Goal: Information Seeking & Learning: Learn about a topic

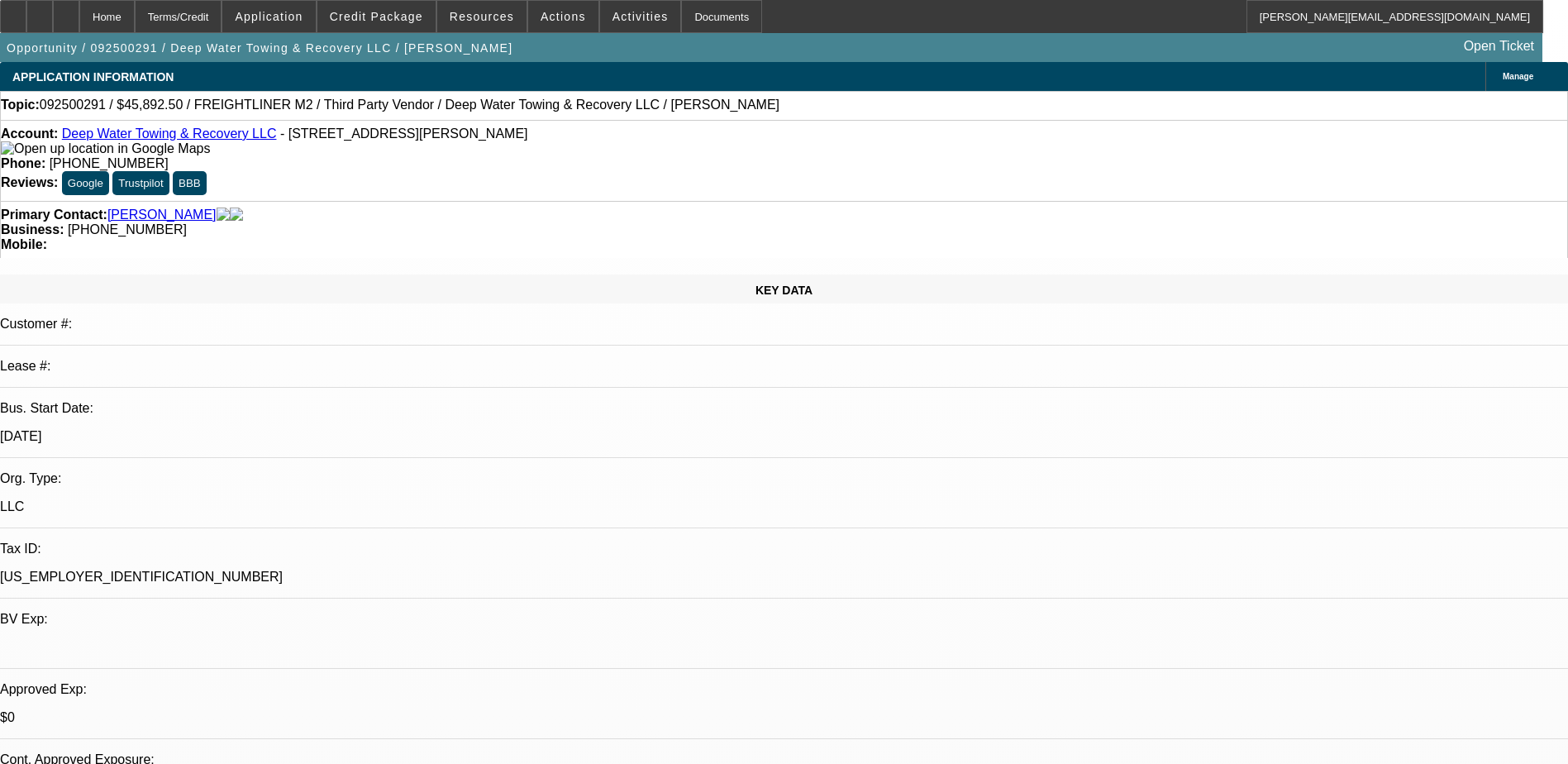
select select "0"
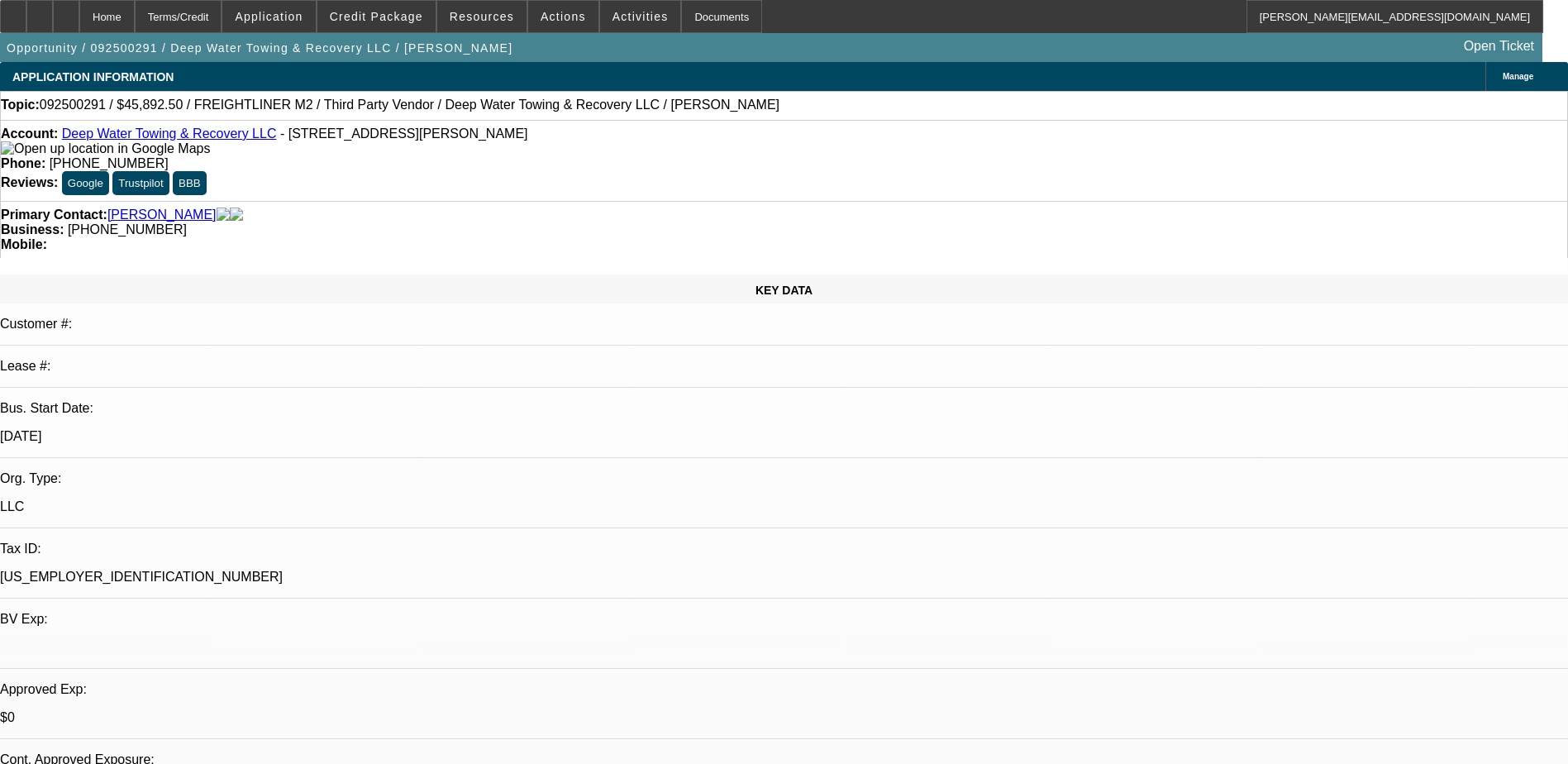
select select "0"
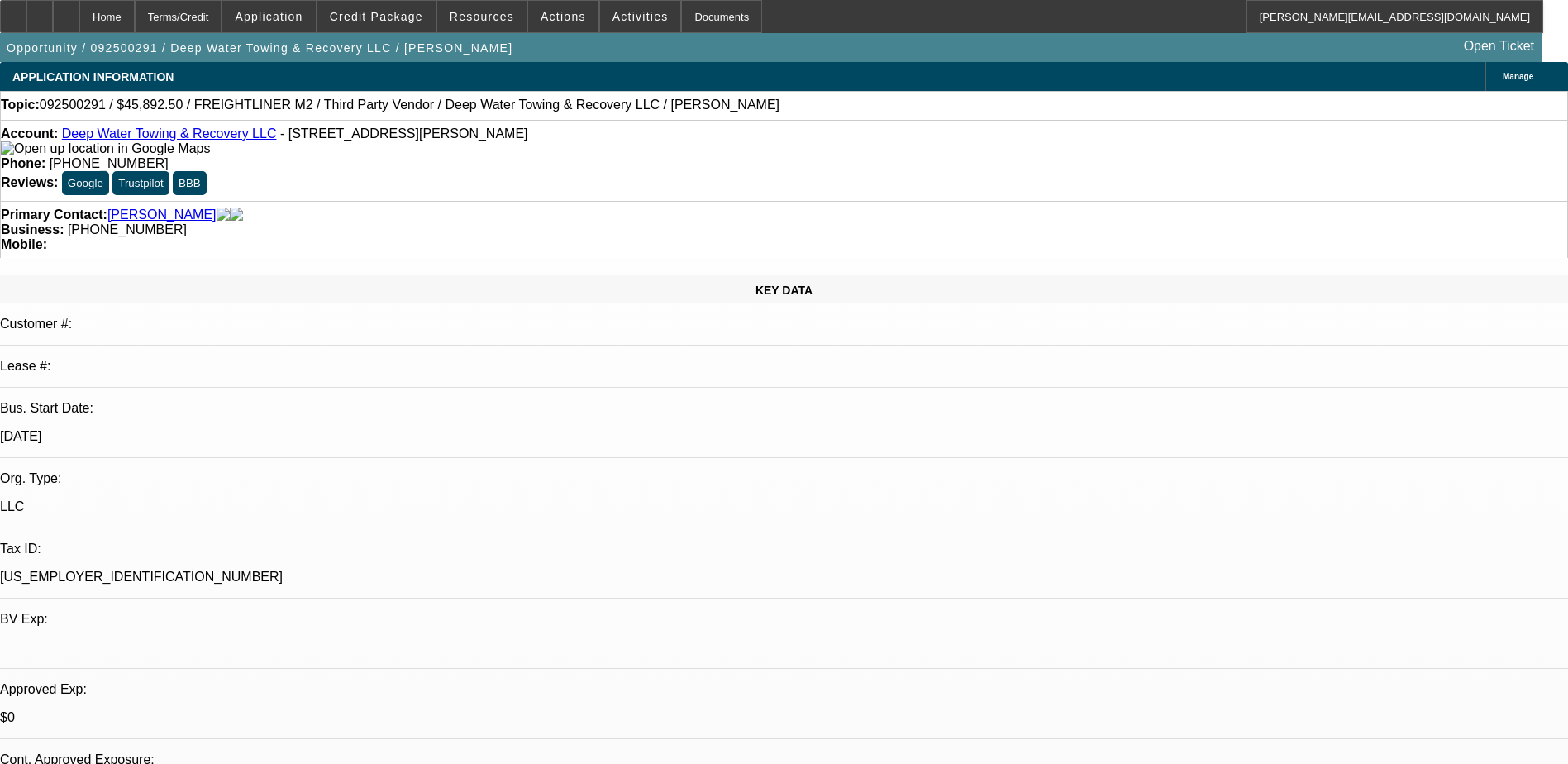
select select "0"
select select "1"
select select "6"
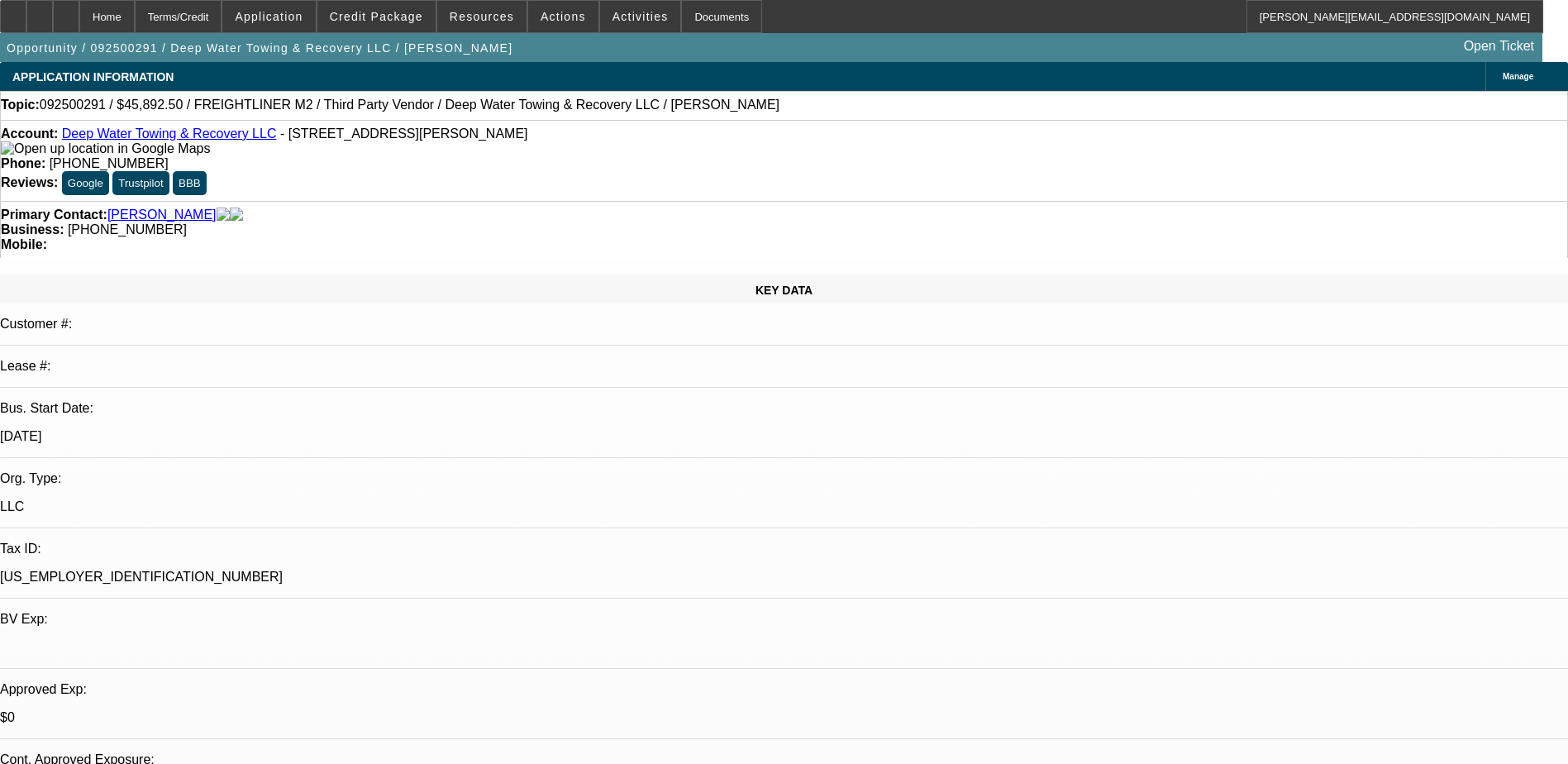
select select "1"
select select "6"
select select "1"
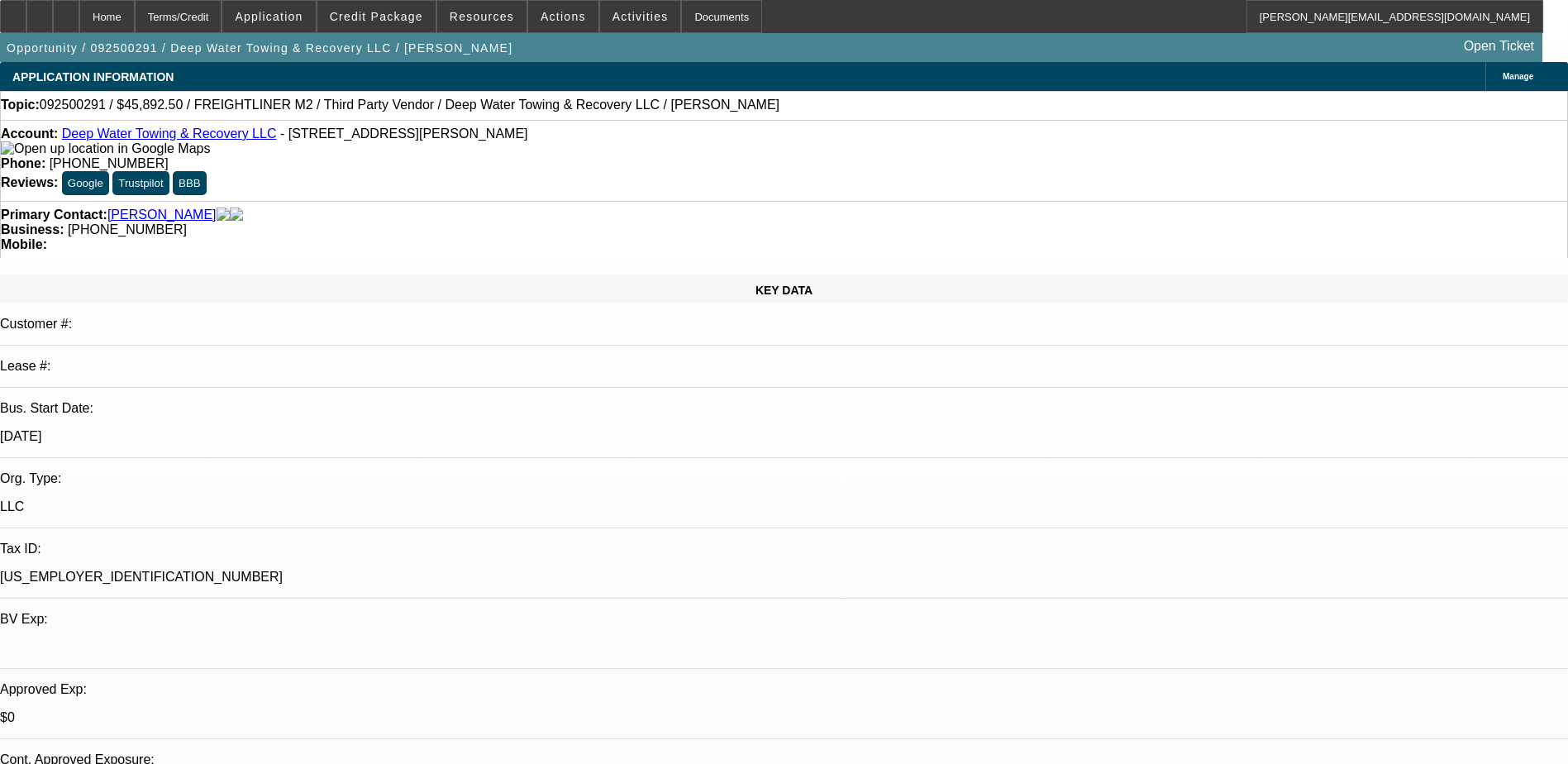
select select "6"
select select "1"
select select "6"
click at [376, 19] on span "Credit Package" at bounding box center [376, 17] width 93 height 13
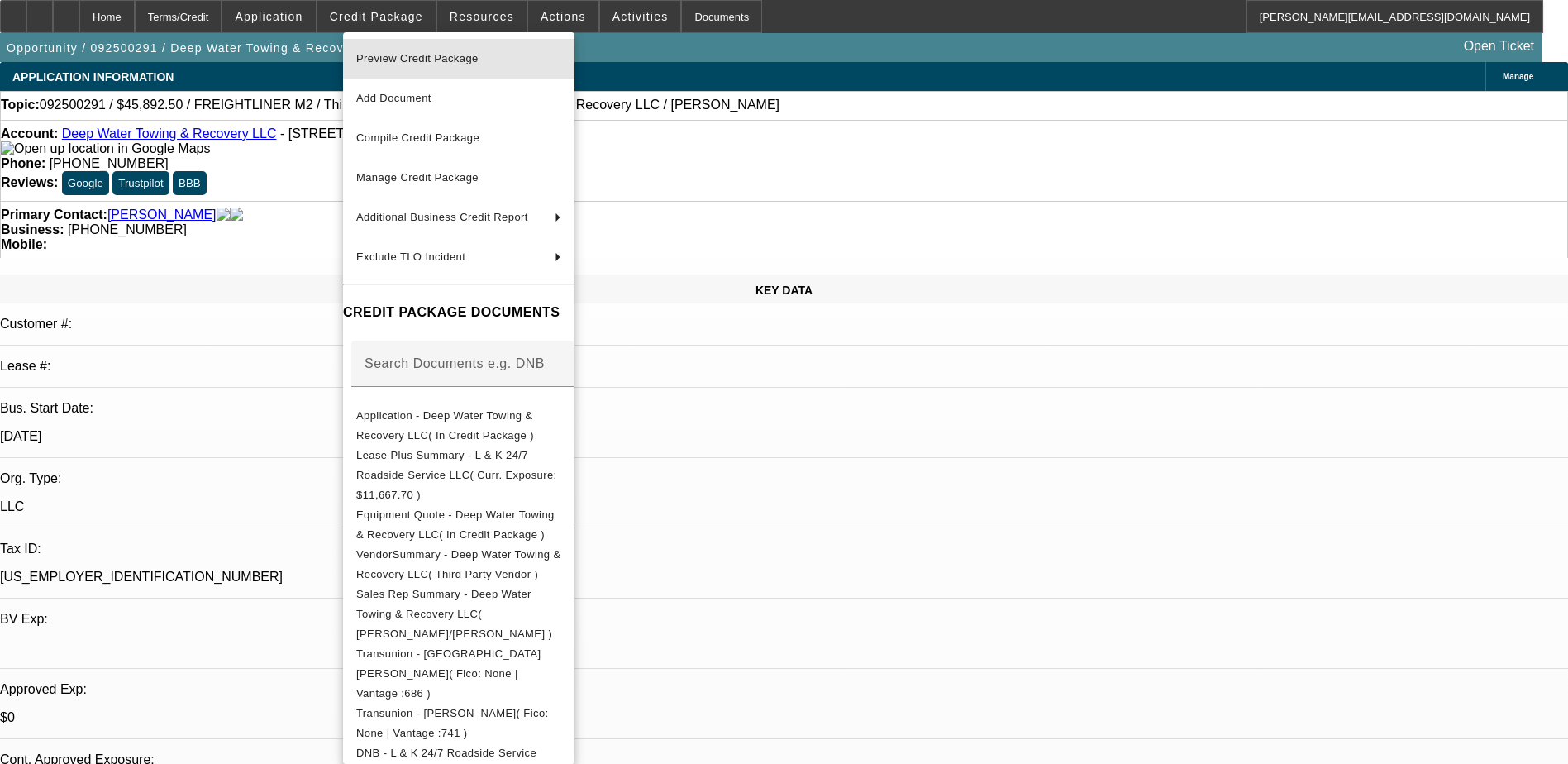
click at [396, 57] on span "Preview Credit Package" at bounding box center [417, 58] width 122 height 12
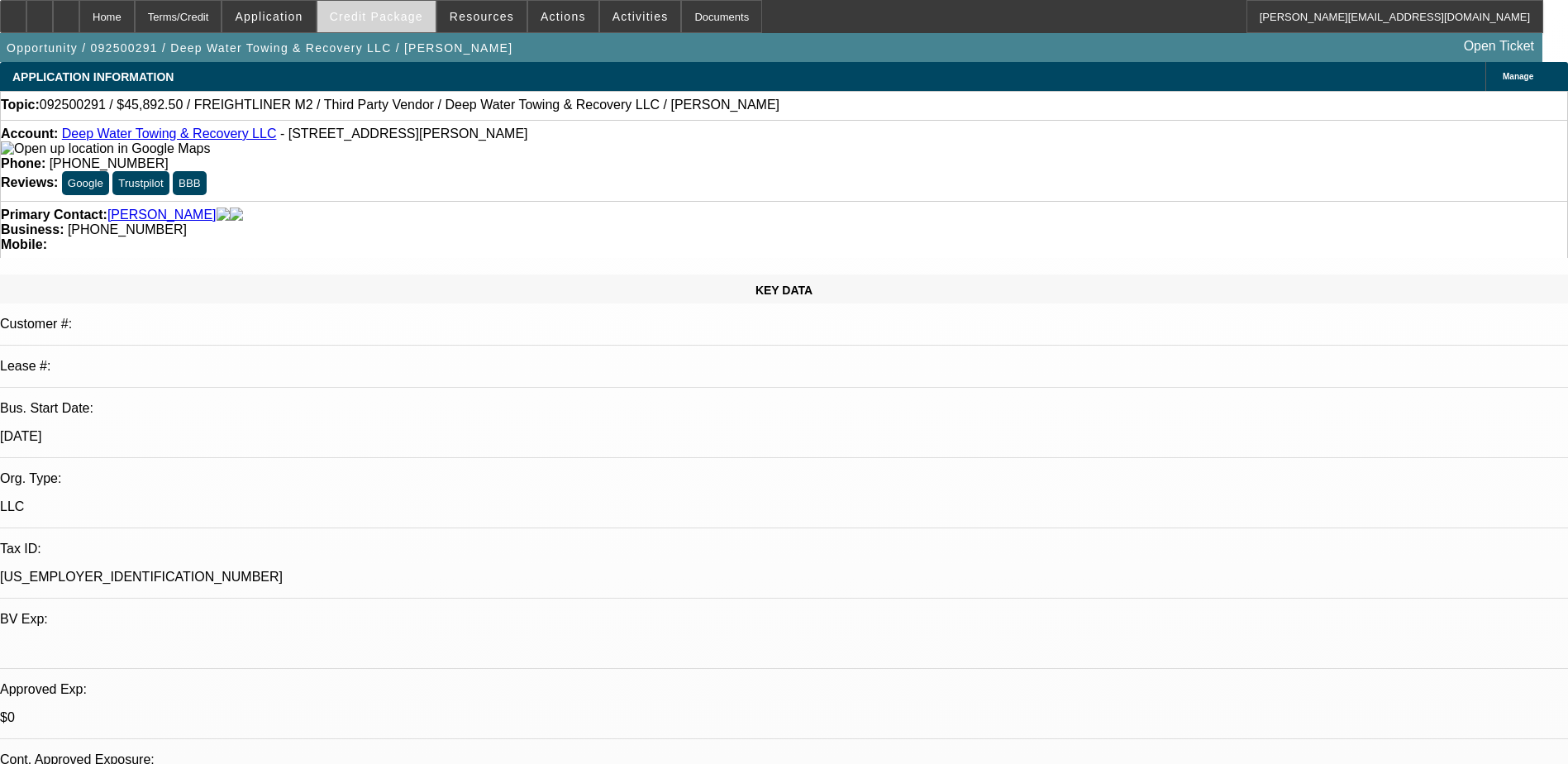
click at [396, 21] on span "Credit Package" at bounding box center [376, 17] width 93 height 13
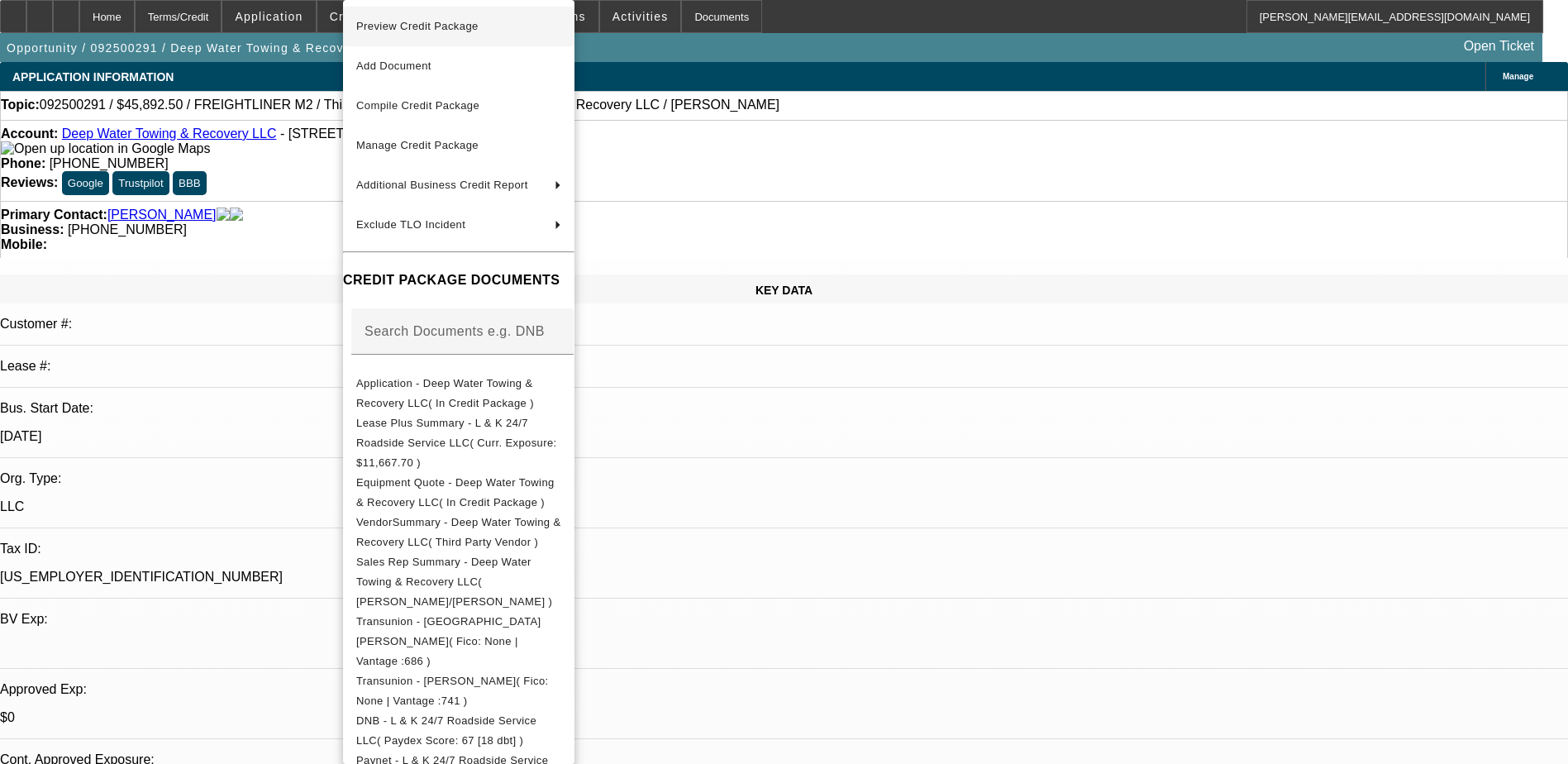
click at [402, 29] on span "Preview Credit Package" at bounding box center [417, 26] width 122 height 12
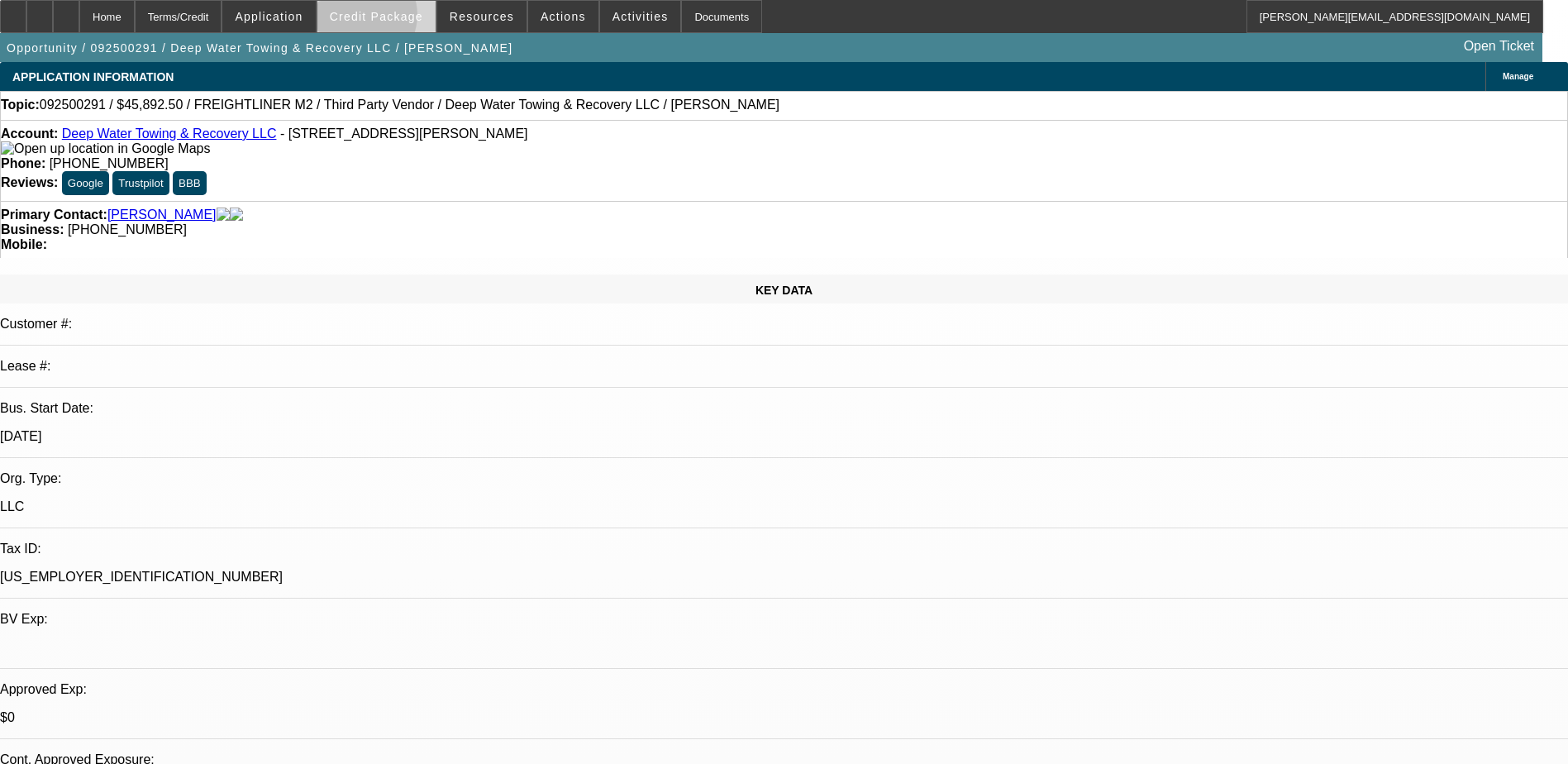
click at [385, 19] on span "Credit Package" at bounding box center [376, 17] width 93 height 13
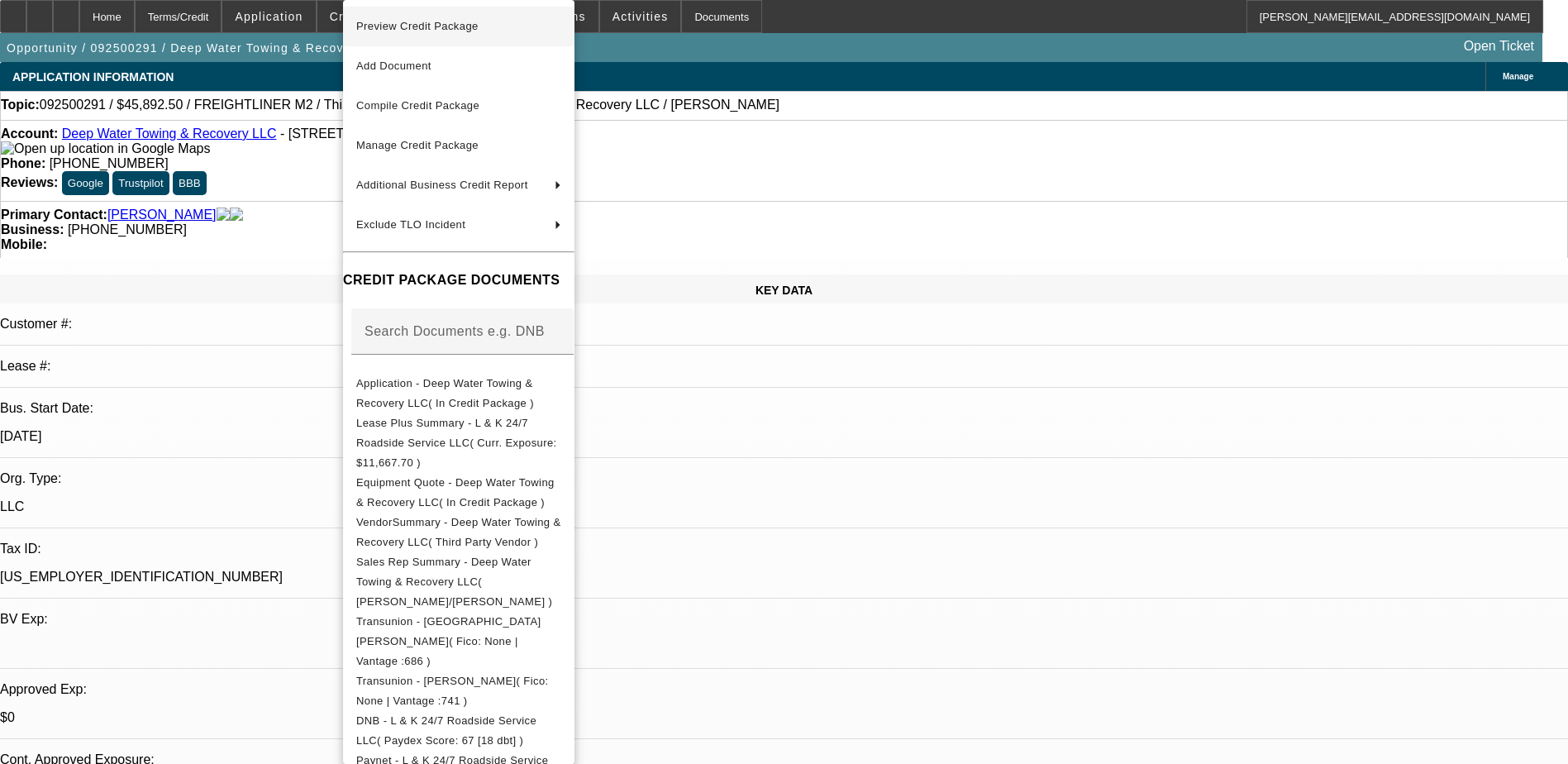
click at [401, 31] on span "Preview Credit Package" at bounding box center [417, 26] width 122 height 12
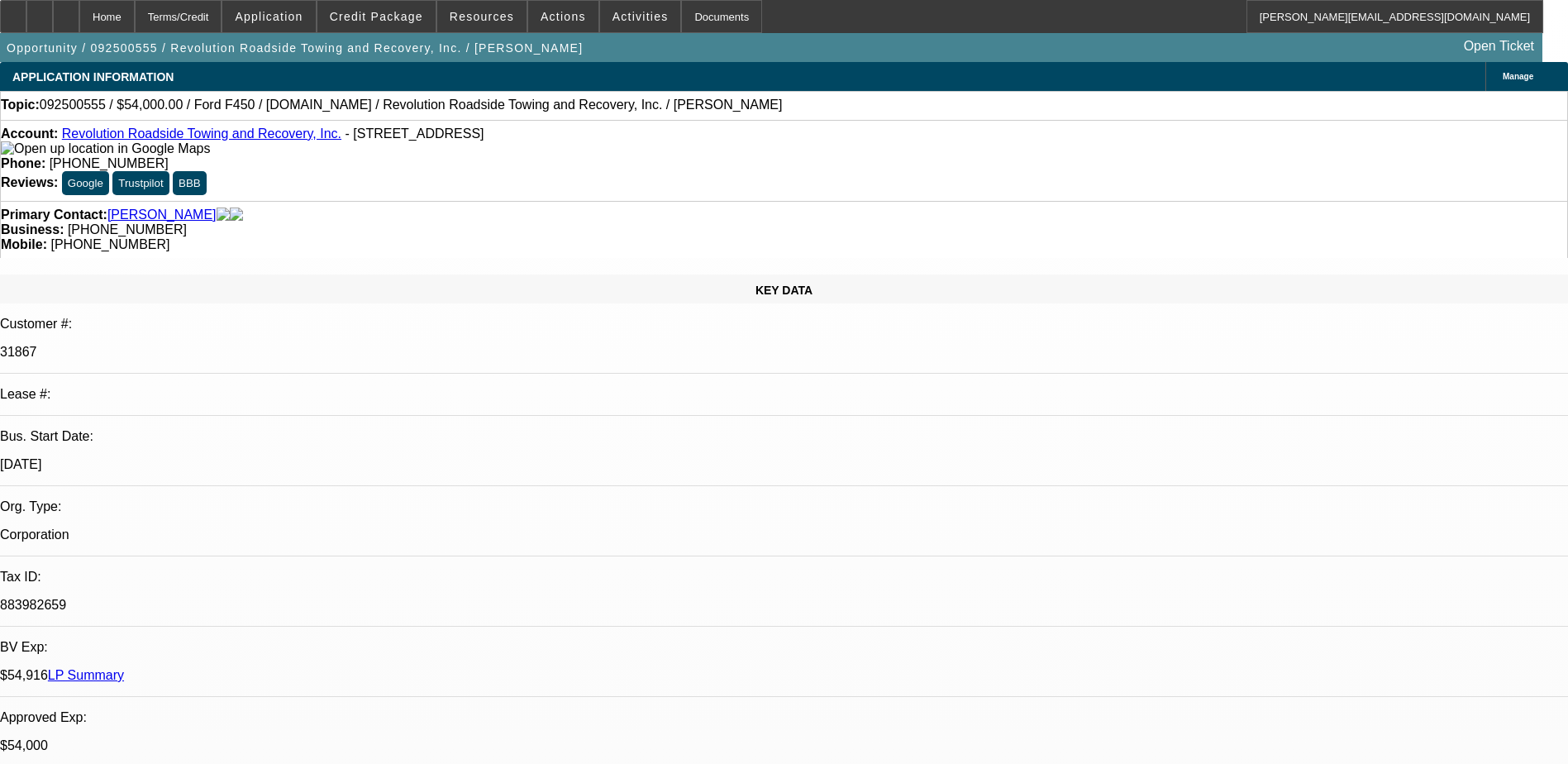
select select "0"
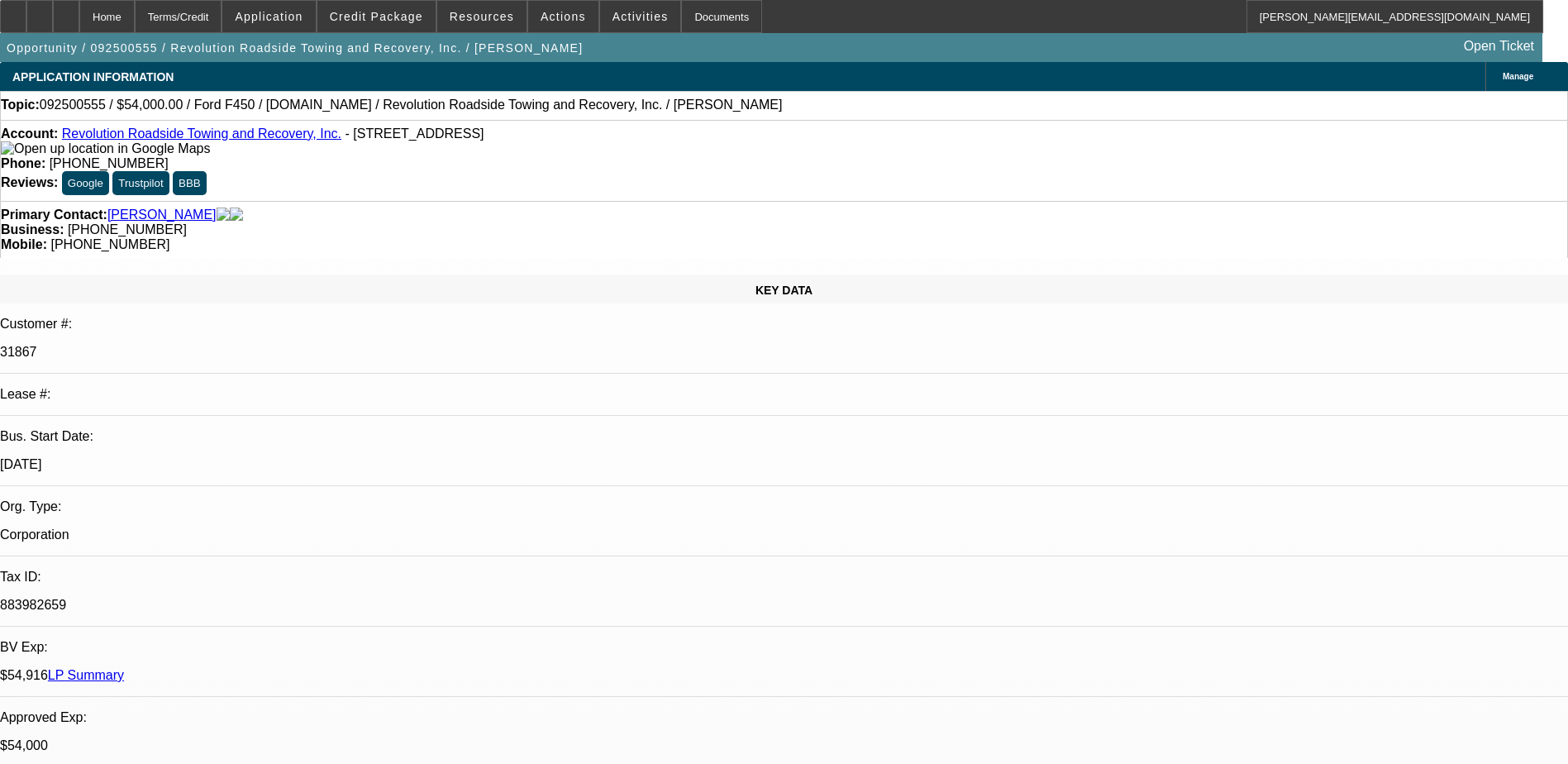
select select "0"
select select "2"
select select "0"
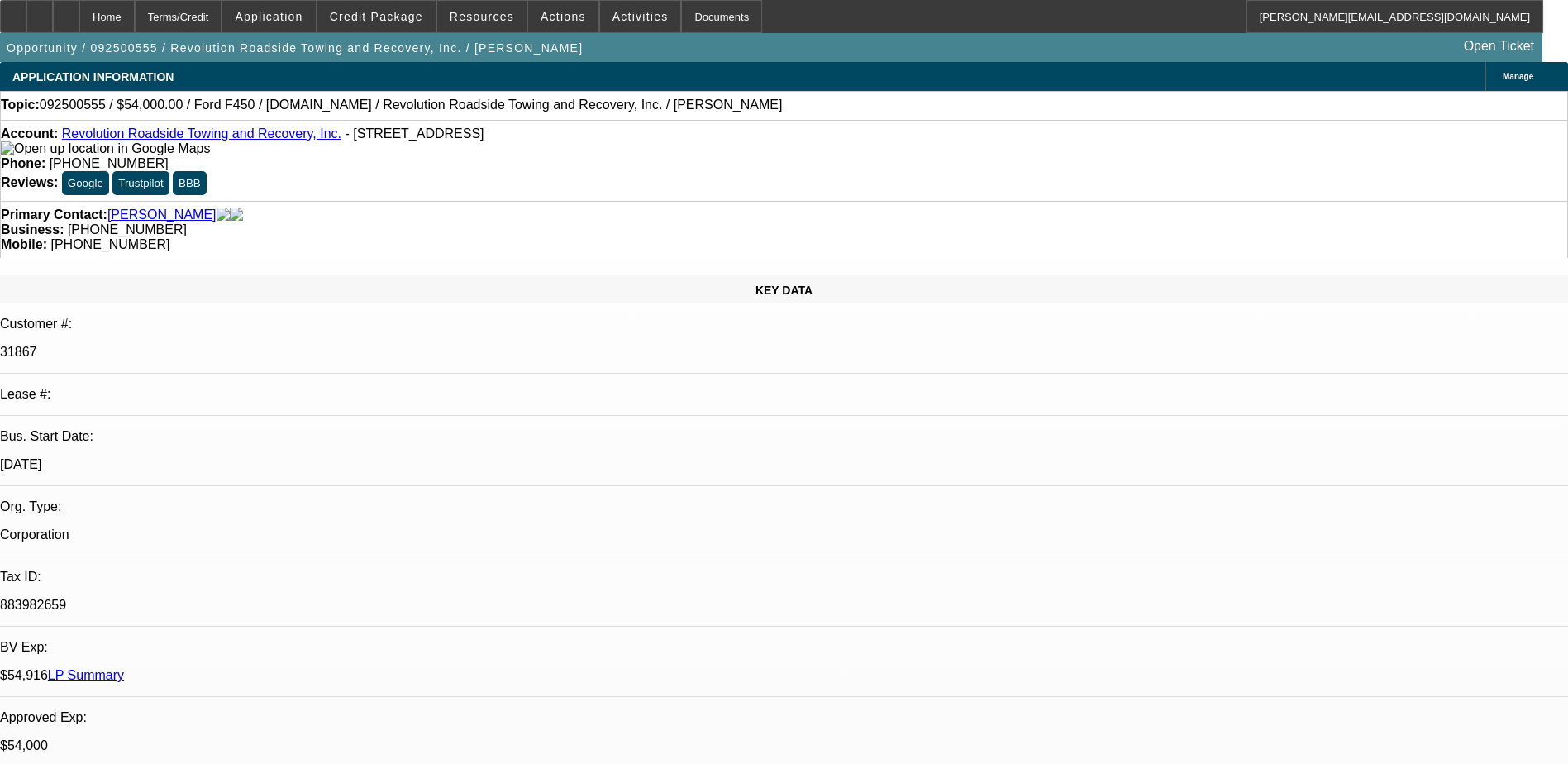
select select "2"
select select "0"
select select "1"
select select "3"
select select "6"
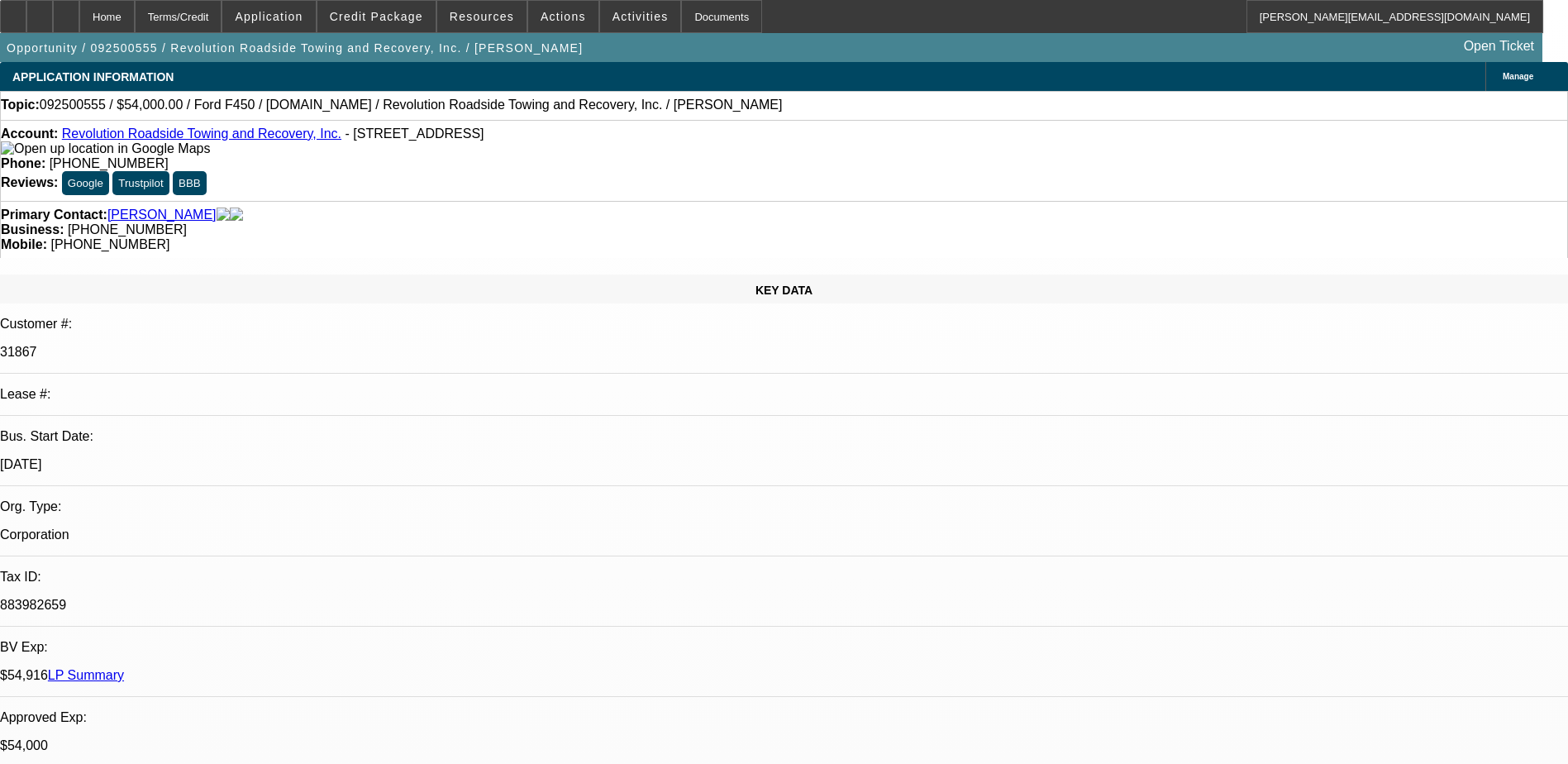
select select "1"
select select "3"
select select "6"
select select "1"
select select "2"
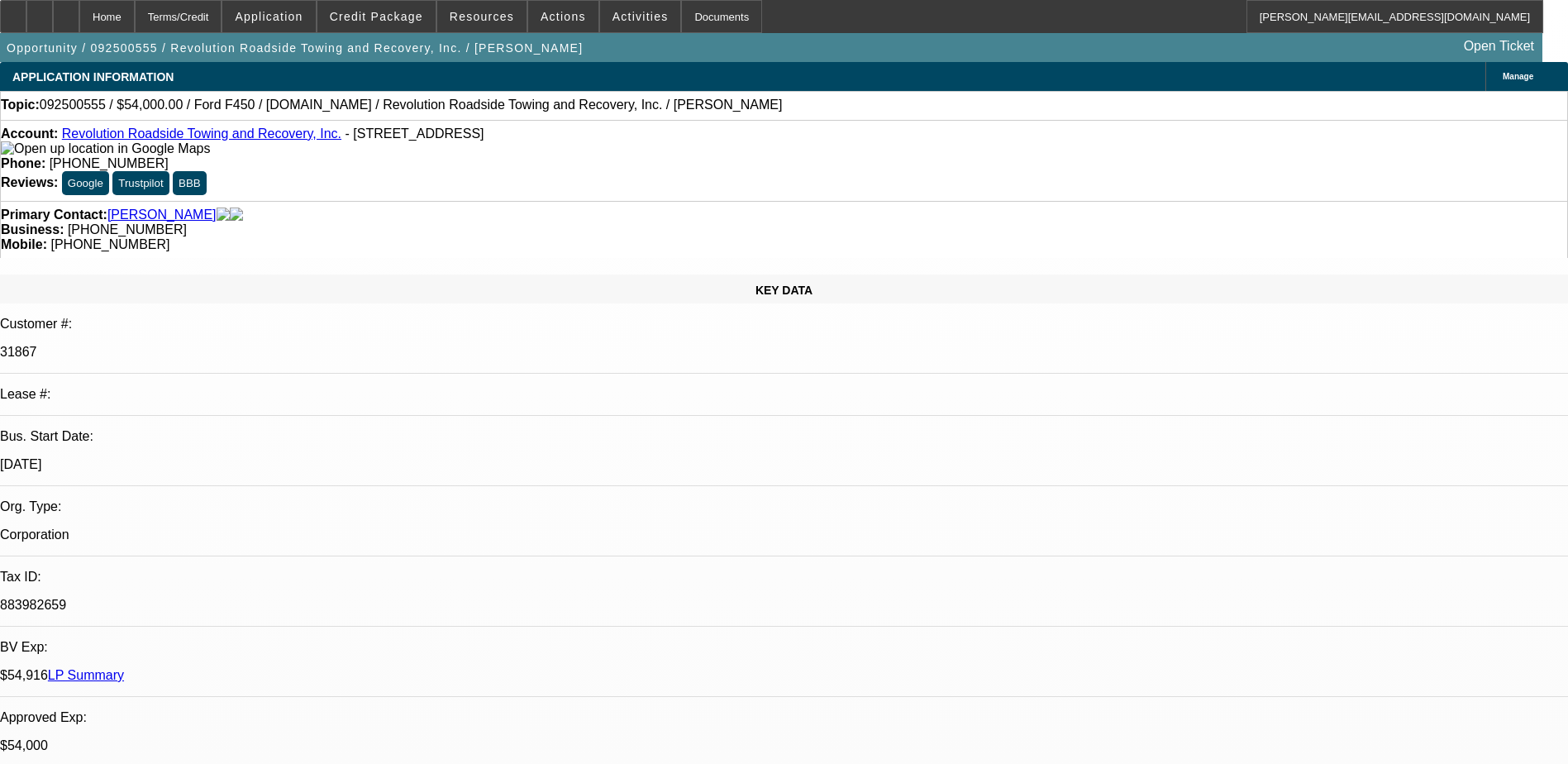
select select "6"
select select "1"
select select "2"
select select "6"
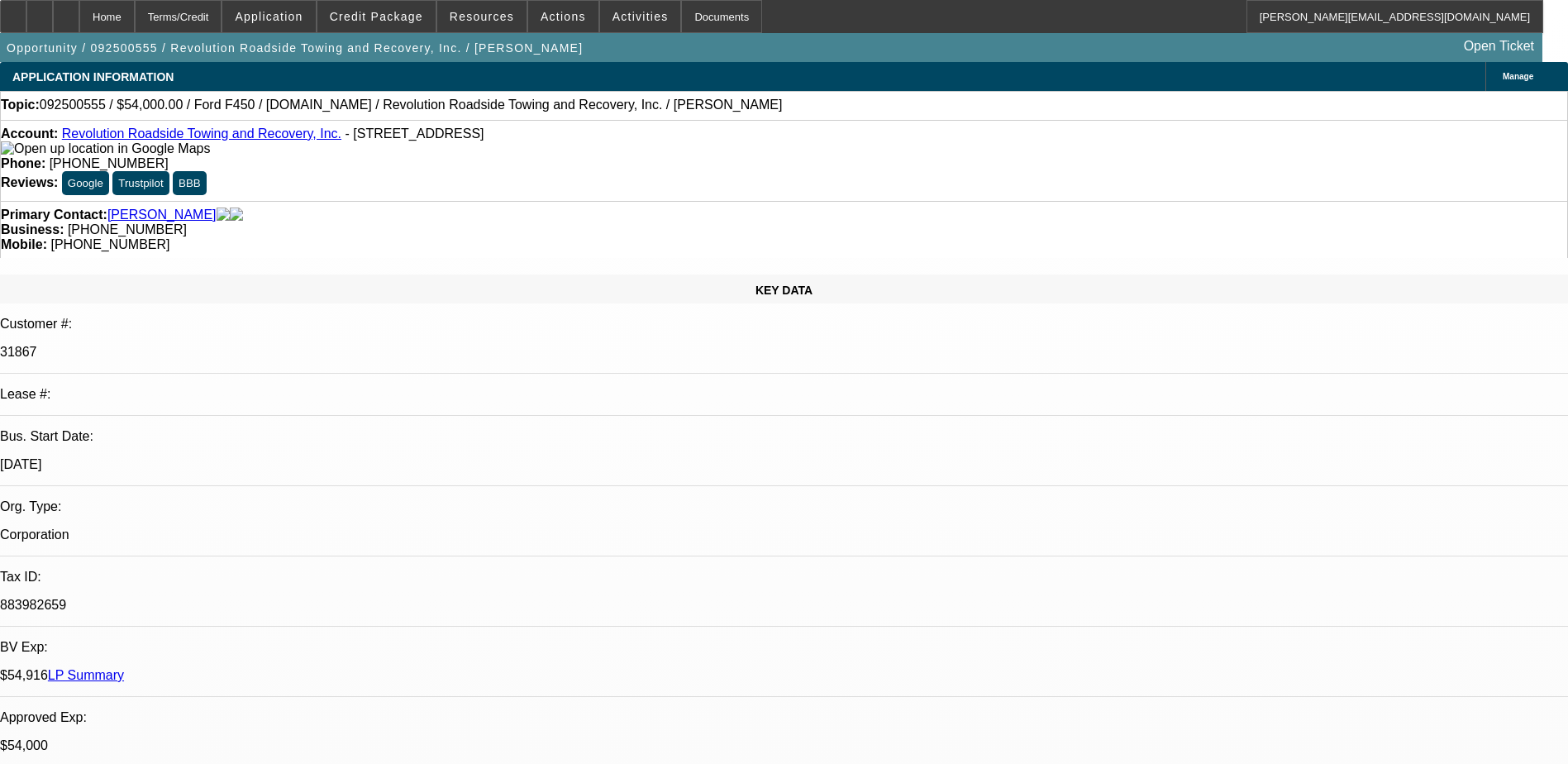
scroll to position [0, 0]
click at [387, 14] on span "Credit Package" at bounding box center [376, 17] width 93 height 13
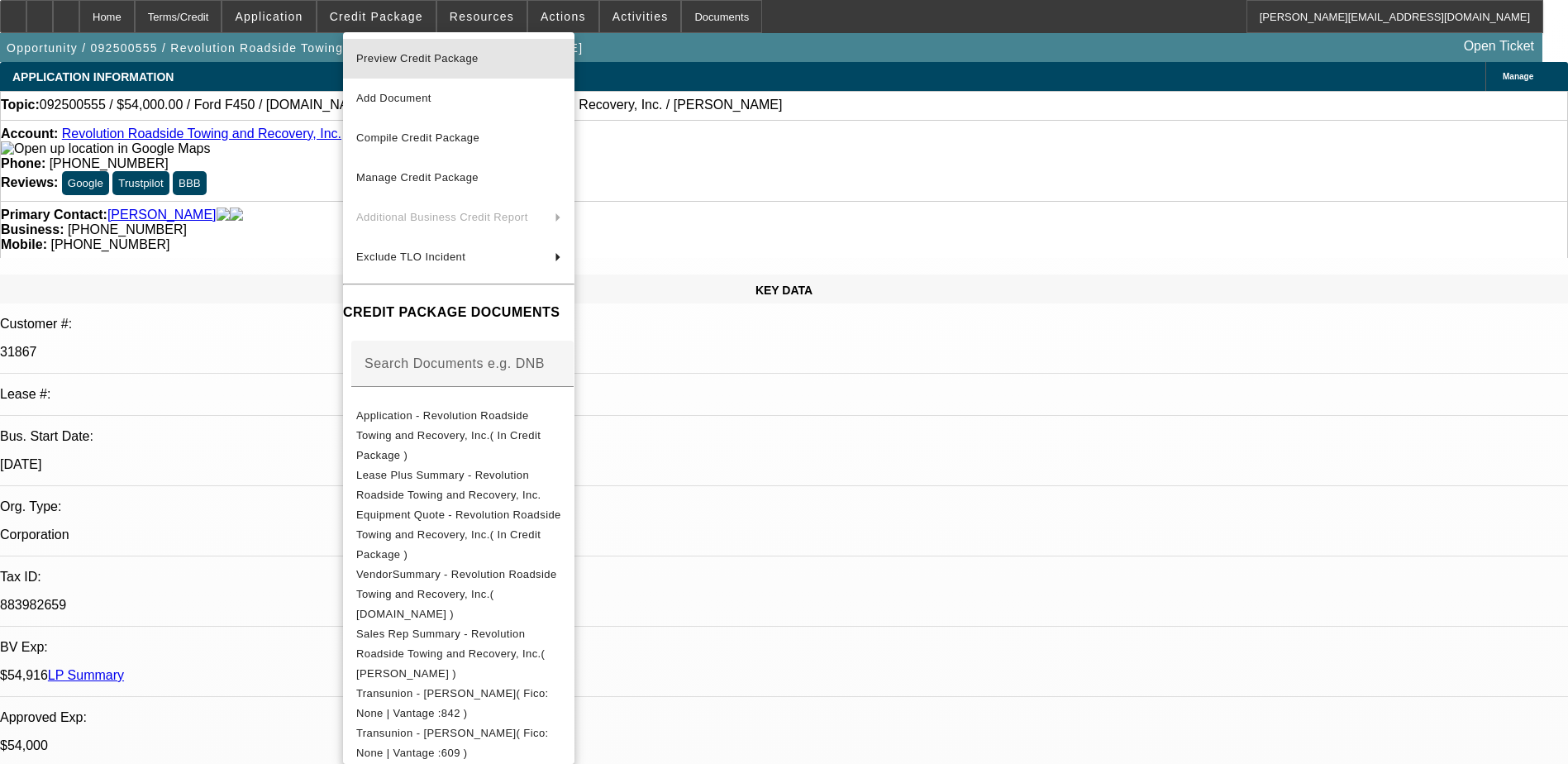
click at [409, 59] on span "Preview Credit Package" at bounding box center [417, 58] width 122 height 12
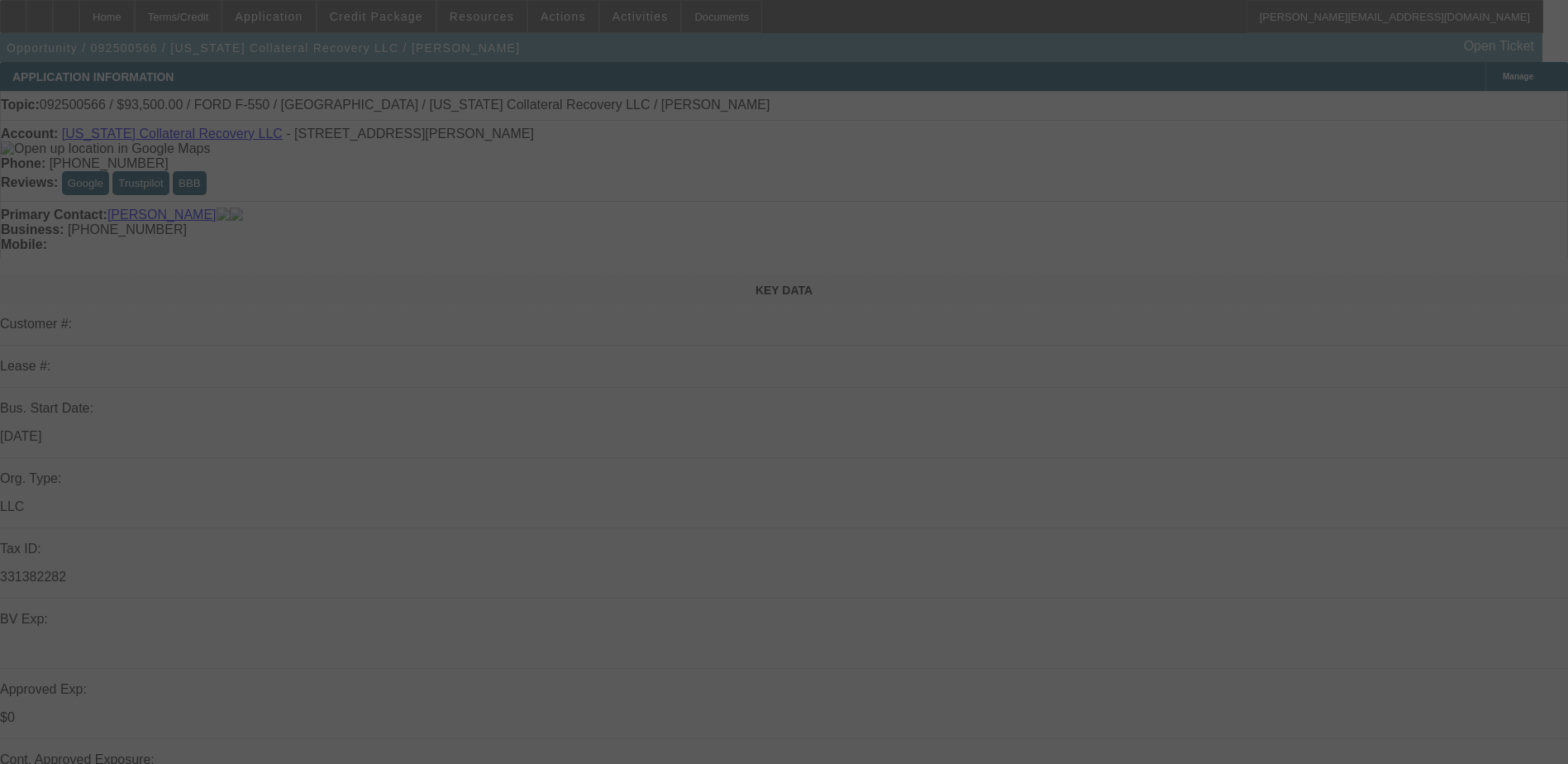
select select "0.15"
select select "2"
select select "0.1"
select select "0"
select select "2"
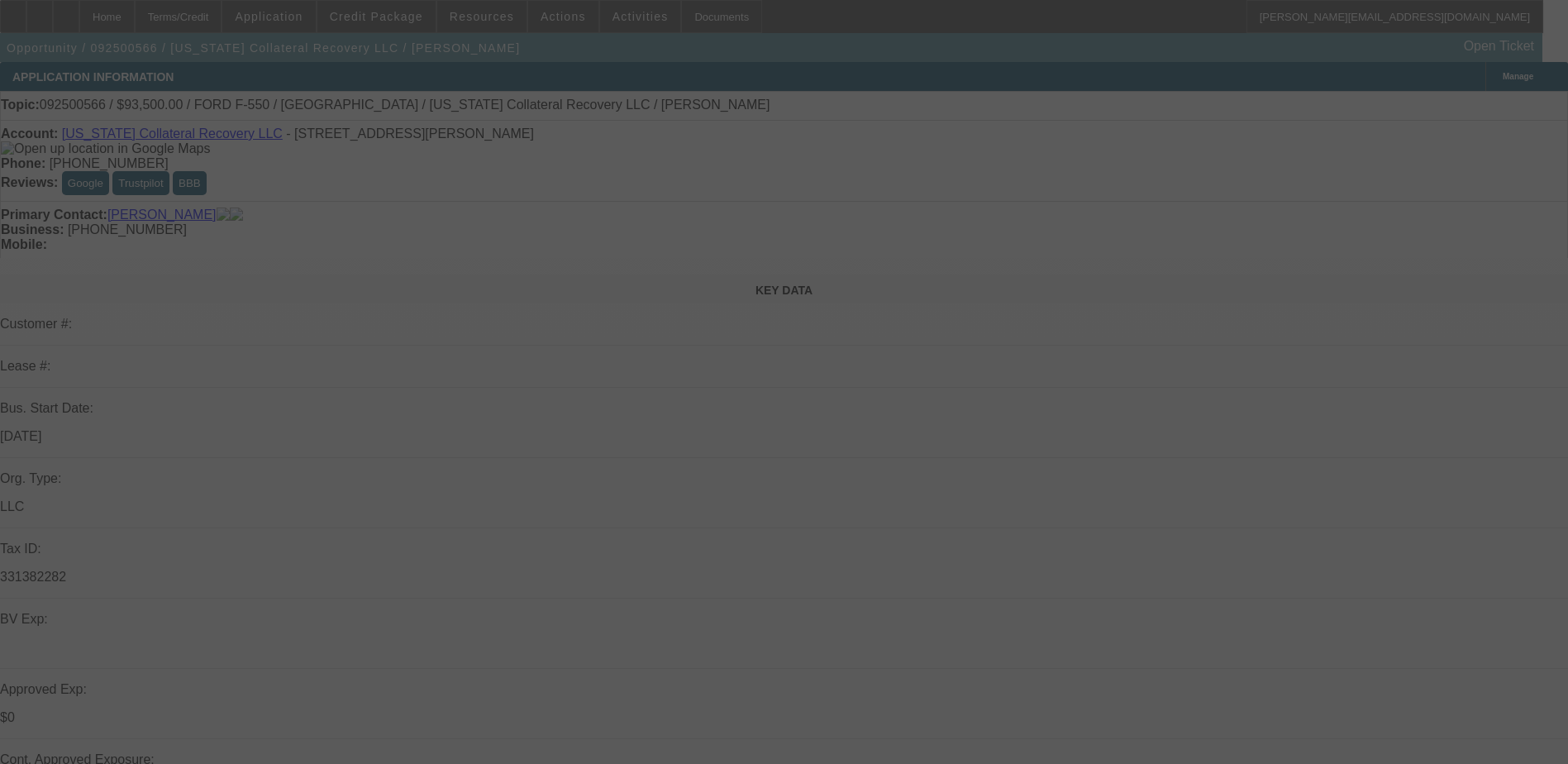
select select "0.1"
select select "2"
select select "0.1"
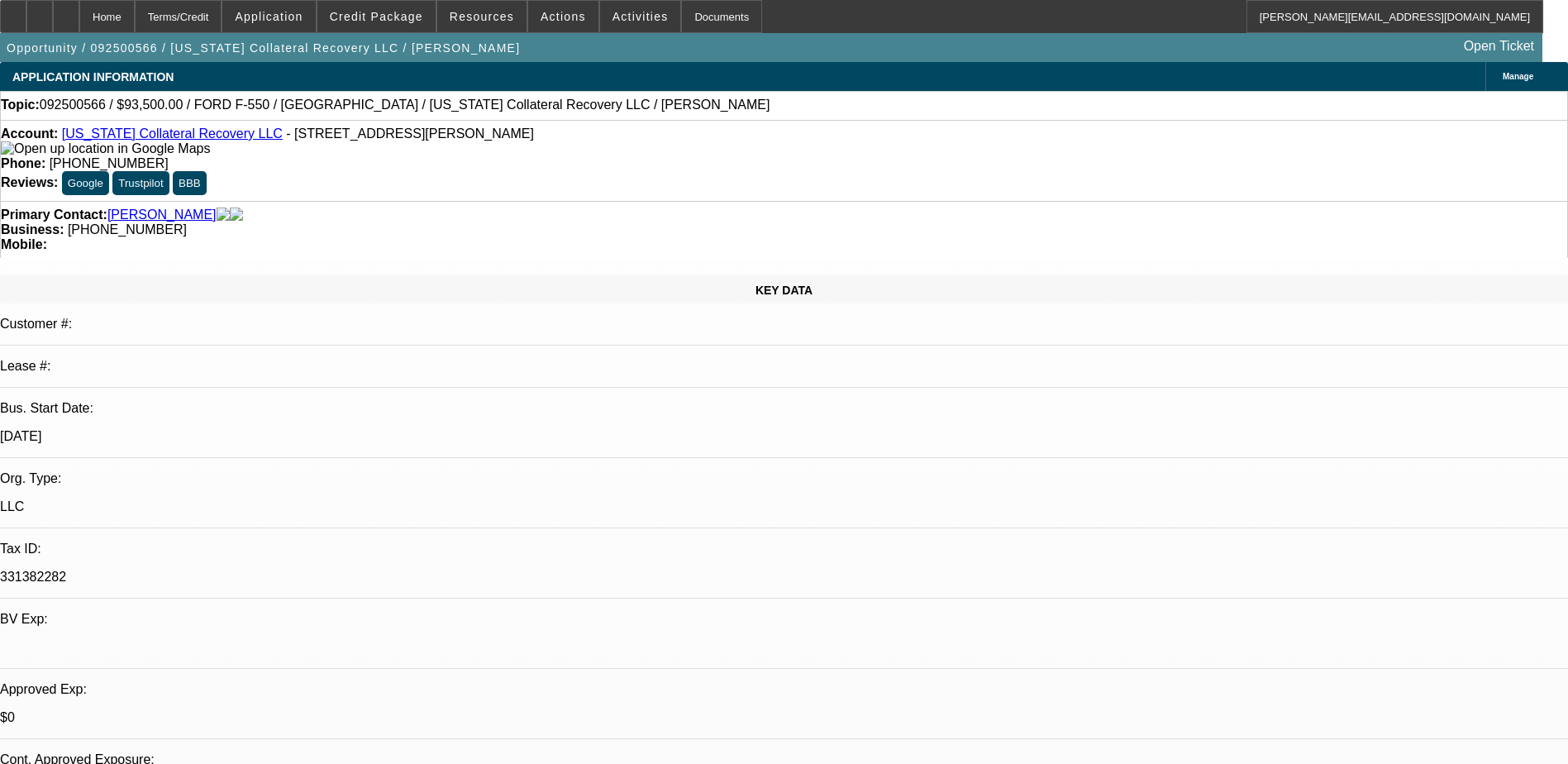
select select "2"
select select "4"
select select "2"
select select "4"
select select "2"
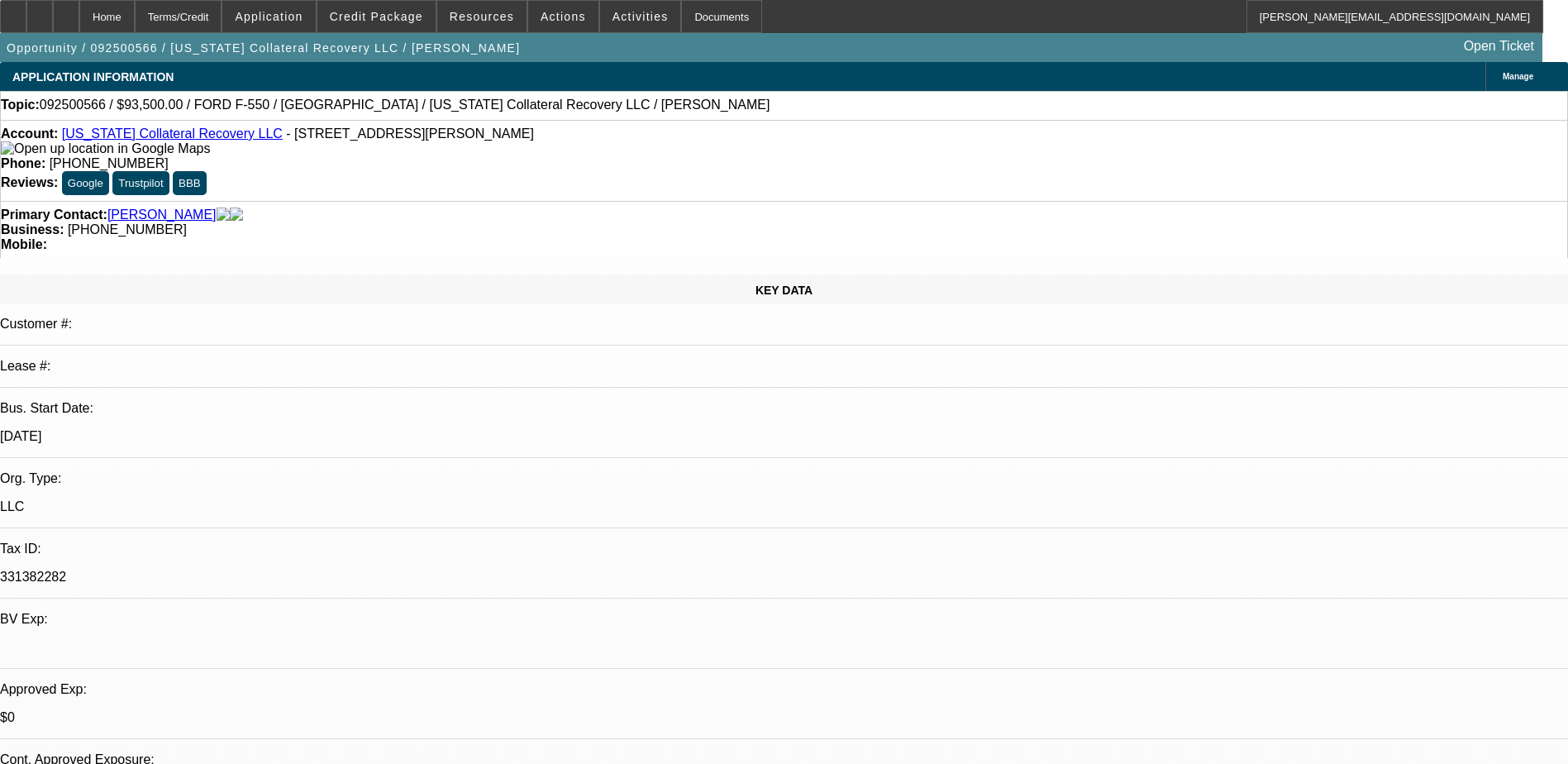
select select "4"
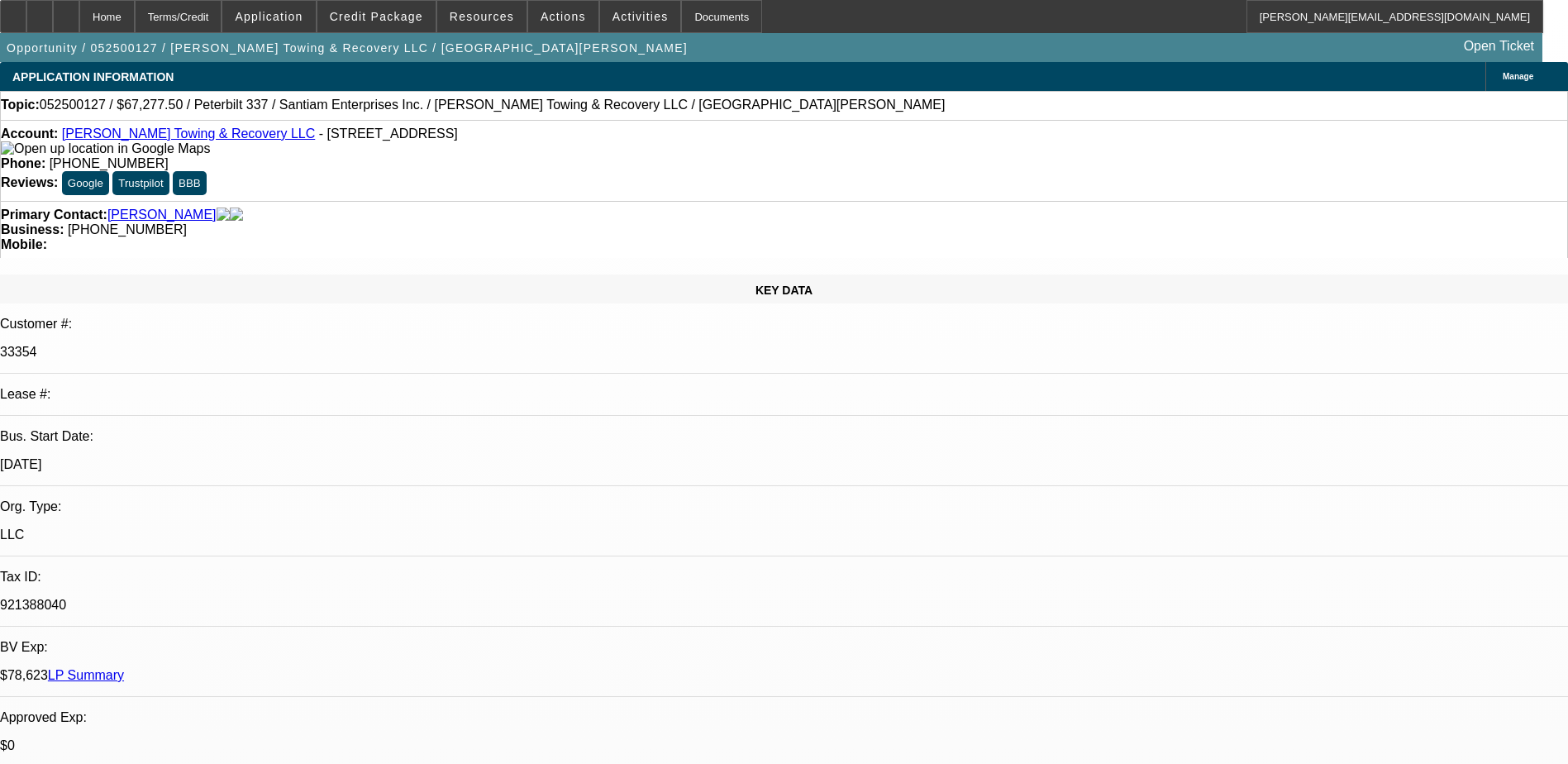
select select "0.15"
select select "2"
select select "0"
select select "0.15"
select select "2"
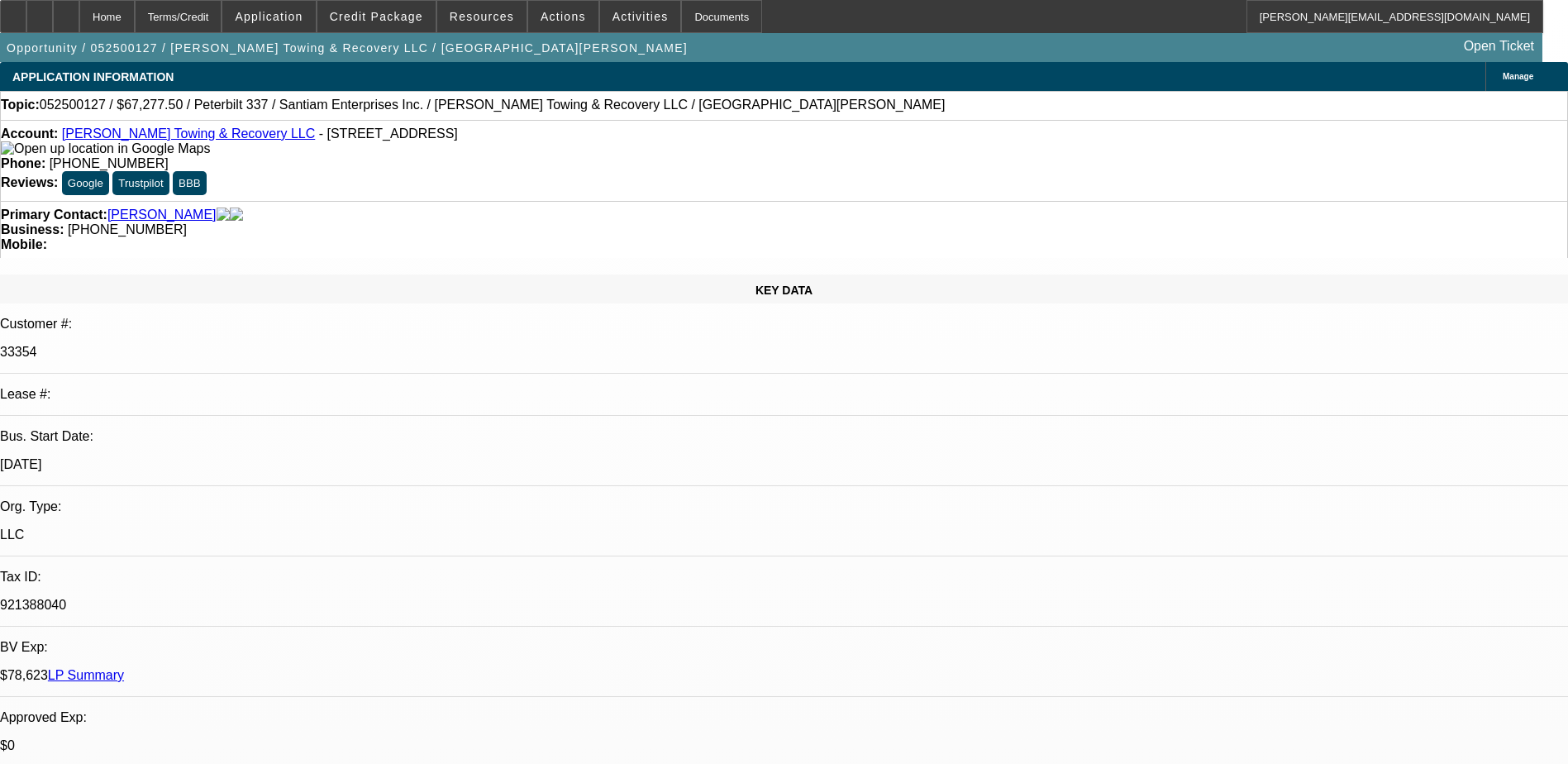
select select "0"
select select "0.15"
select select "2"
select select "0"
select select "0.15"
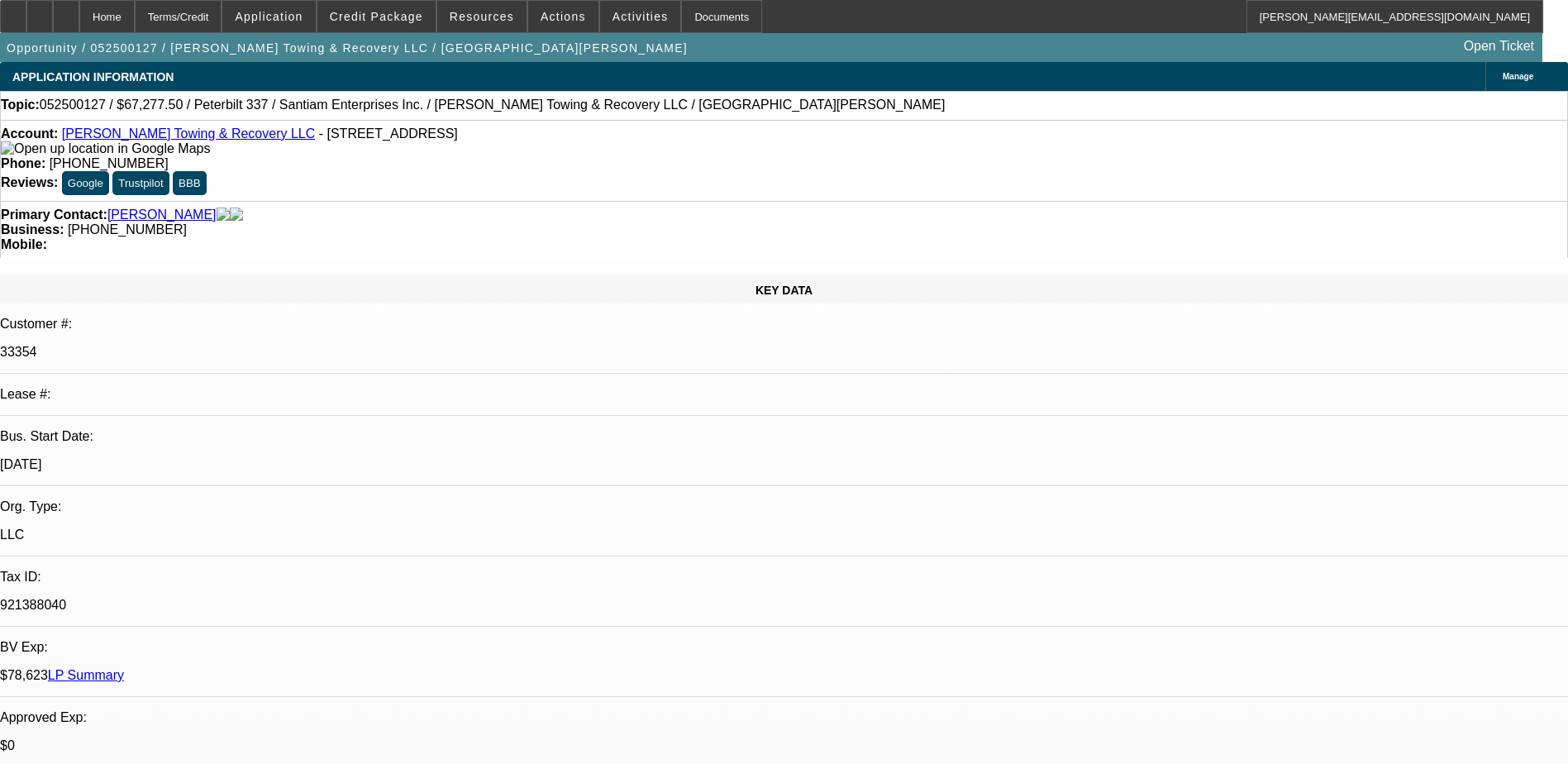
select select "2"
select select "0"
select select "1"
select select "2"
select select "6"
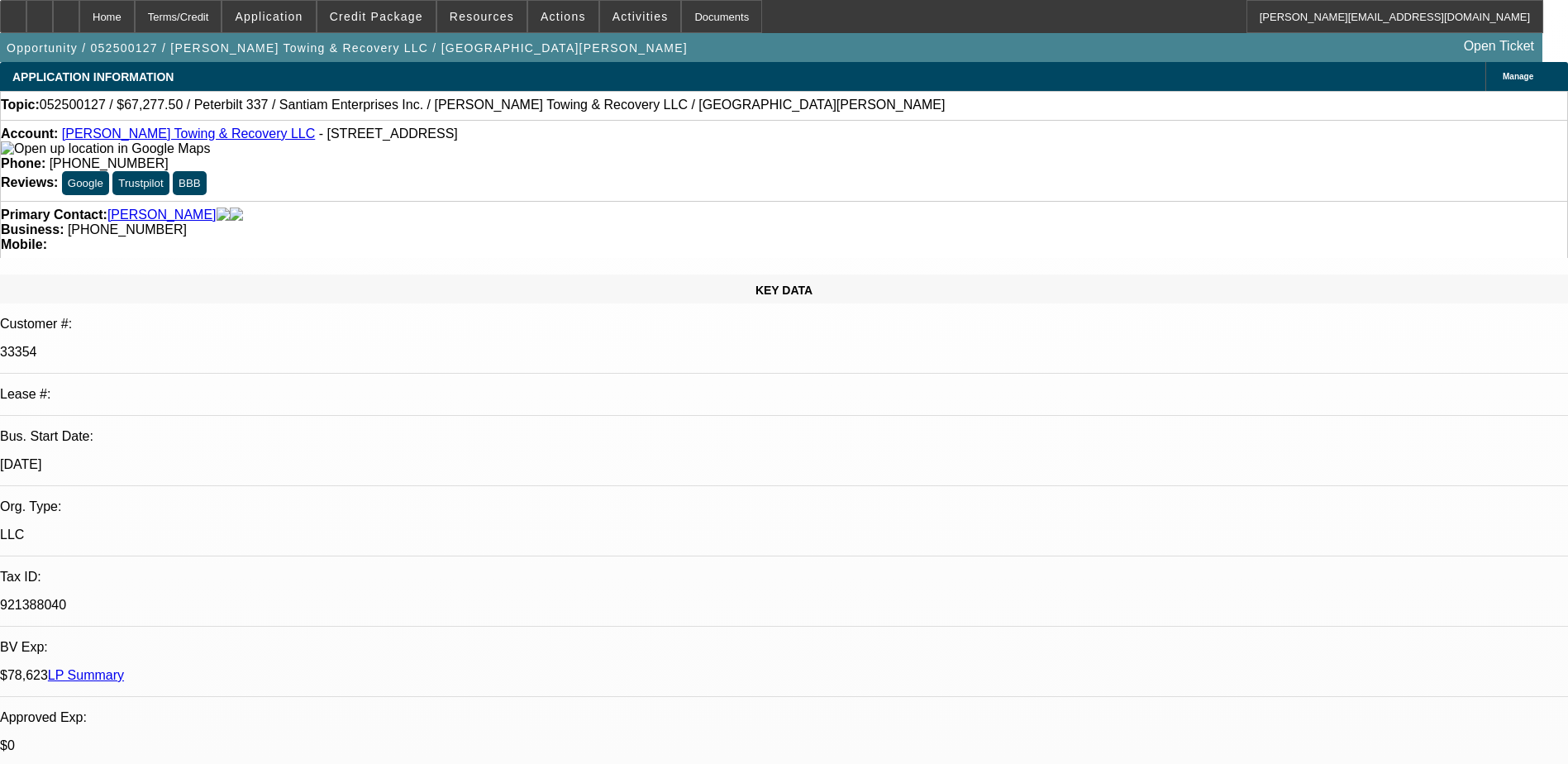
select select "1"
select select "2"
select select "6"
select select "1"
select select "2"
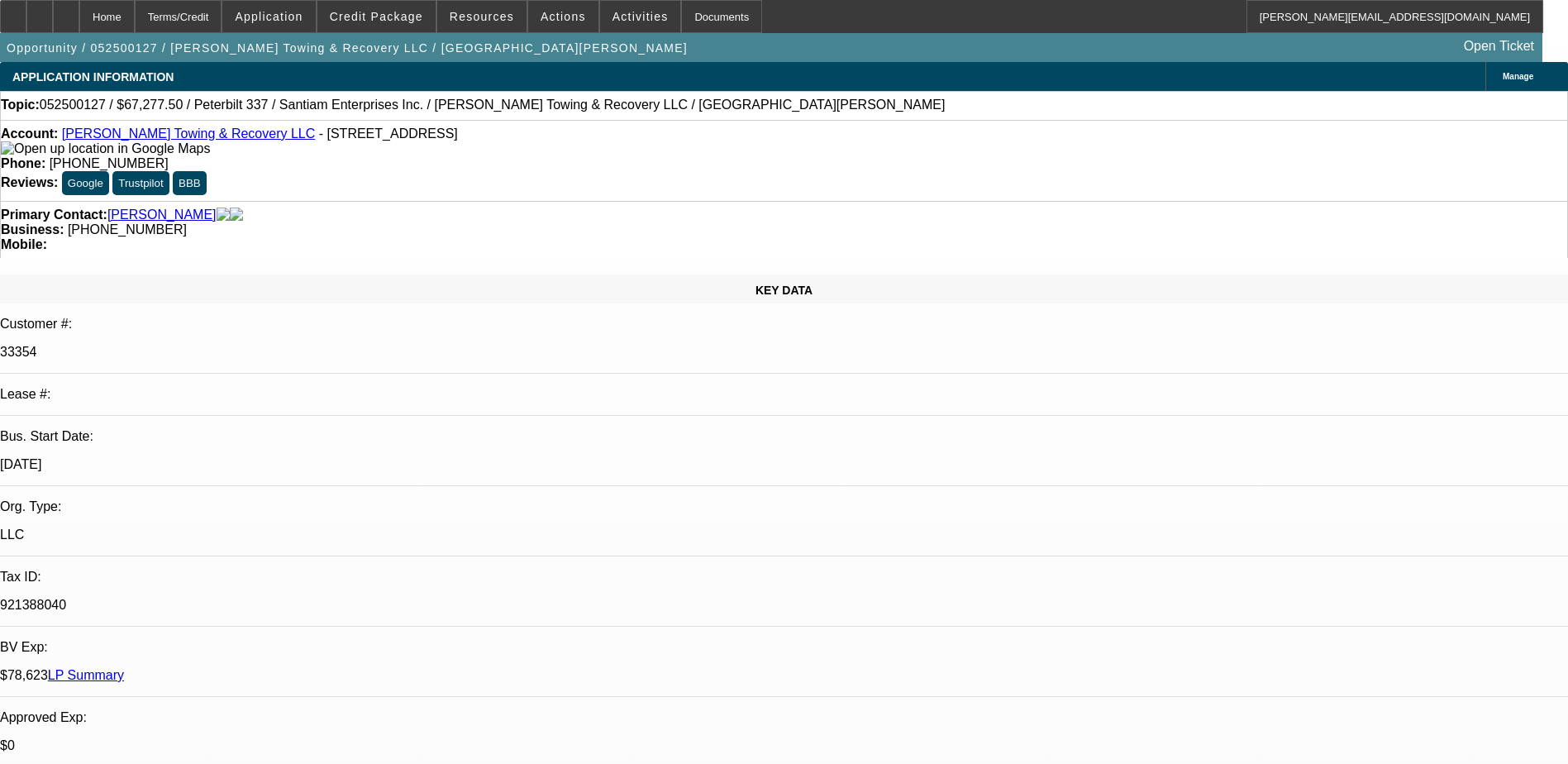
select select "6"
select select "1"
select select "2"
select select "6"
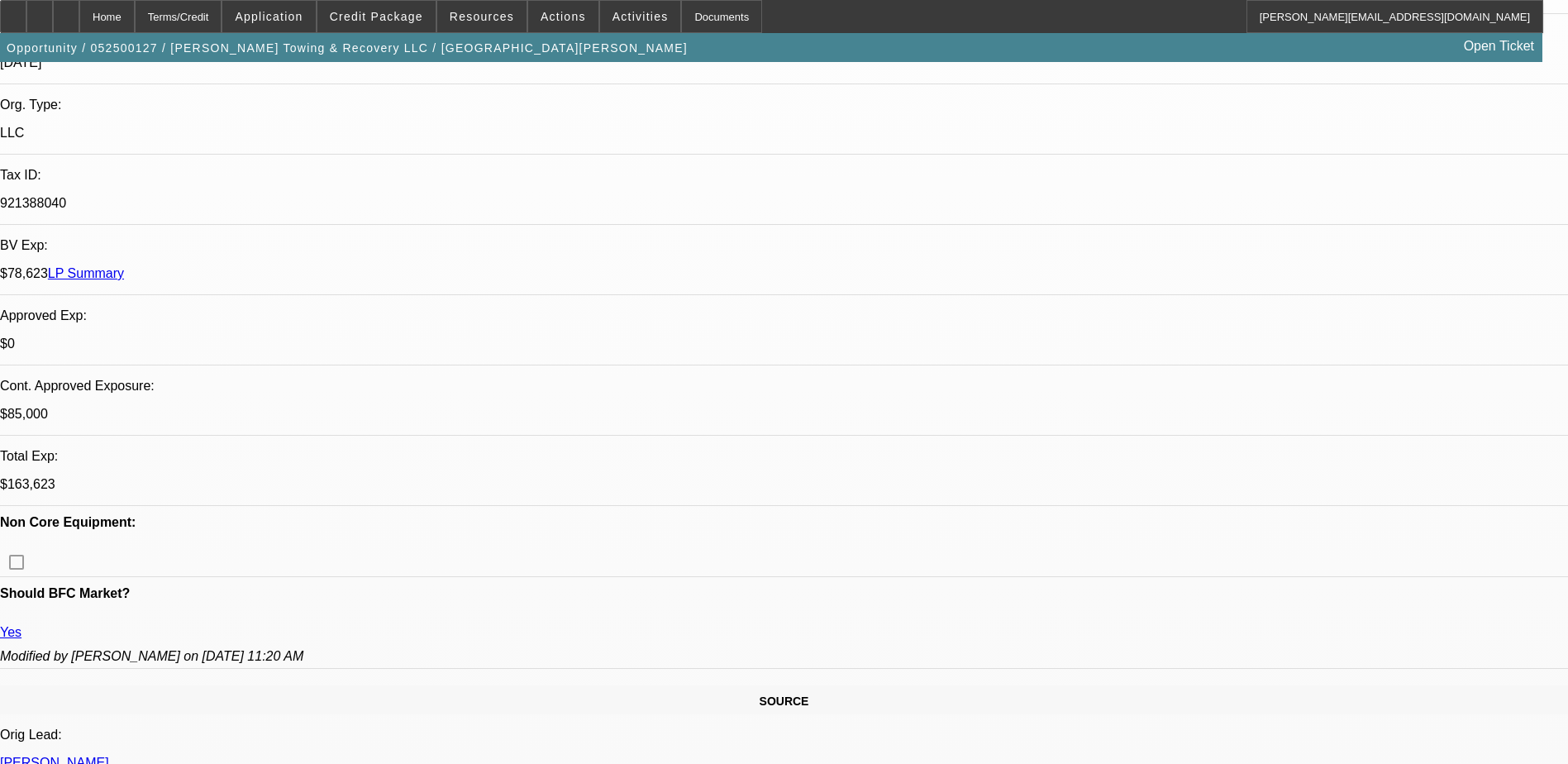
scroll to position [496, 0]
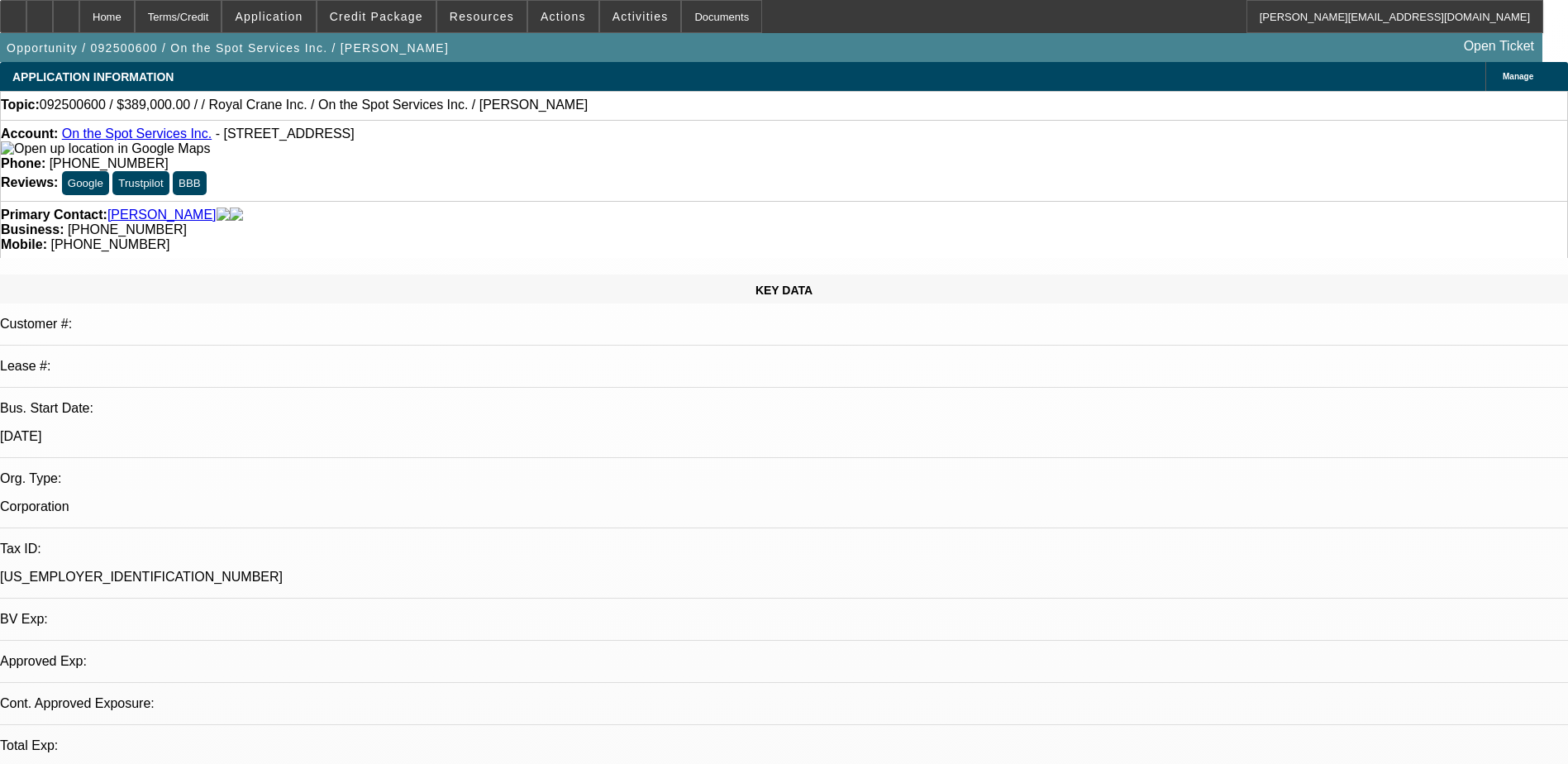
select select "0"
select select "1"
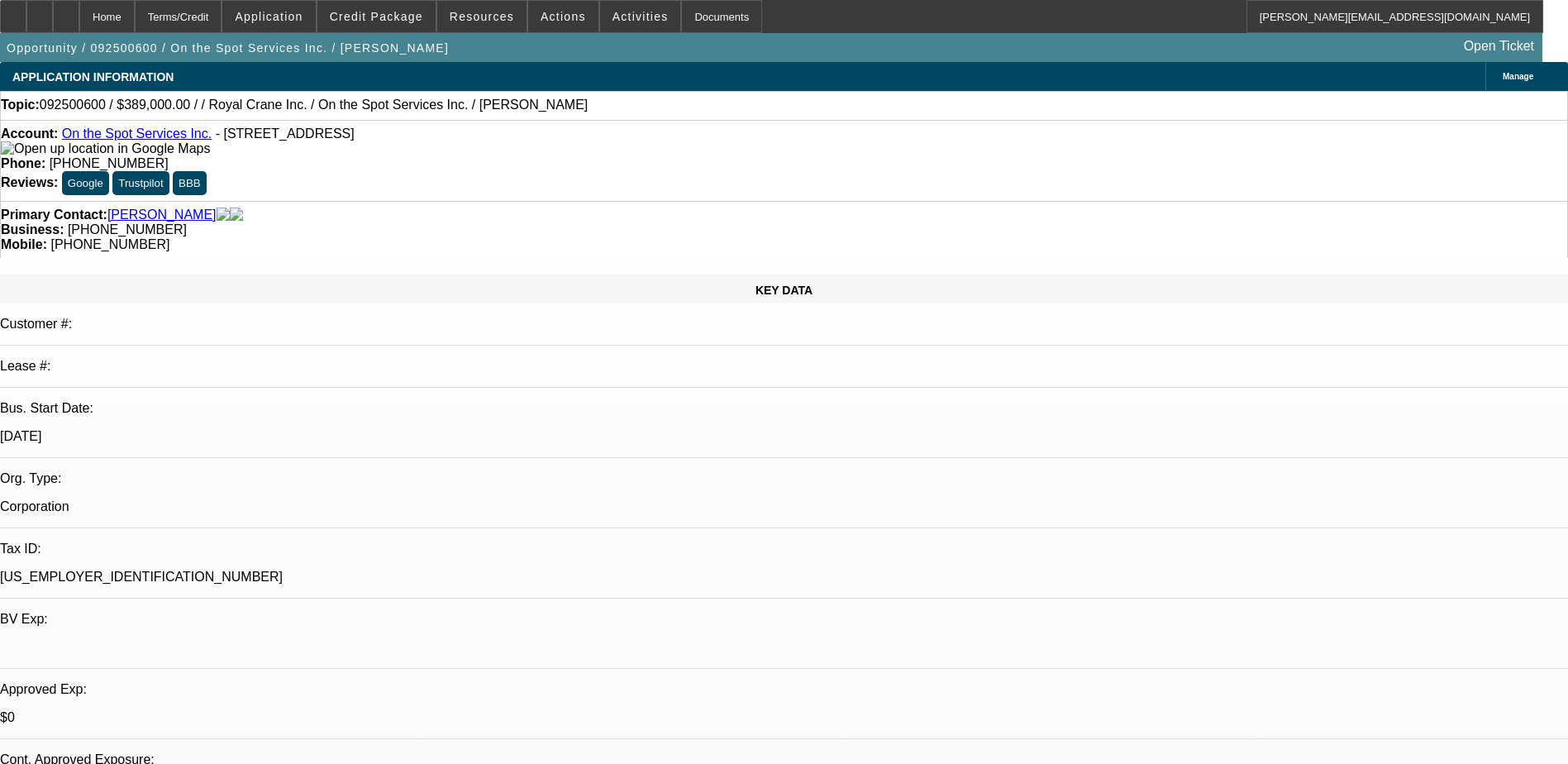
select select "6"
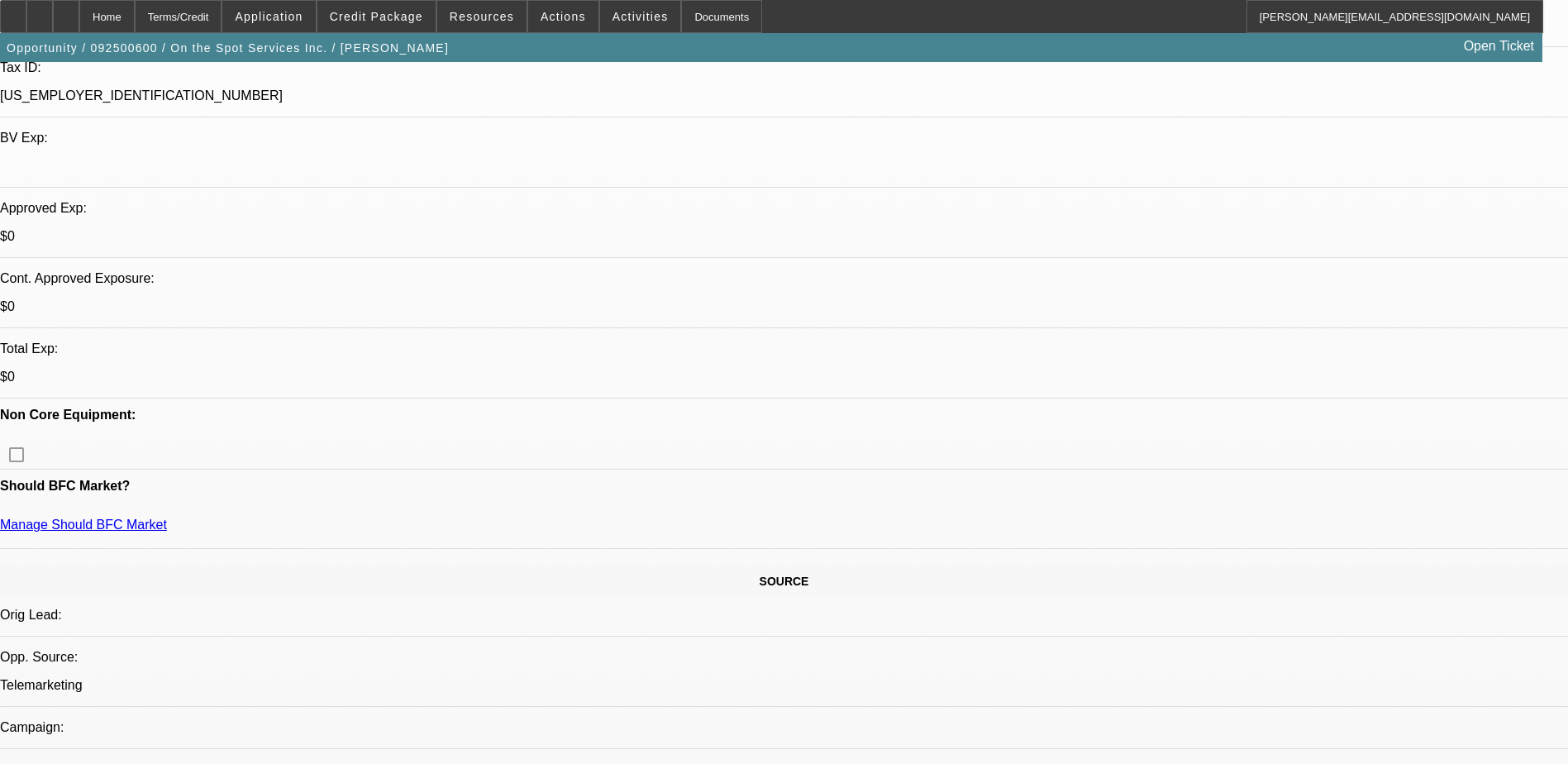
scroll to position [165, 0]
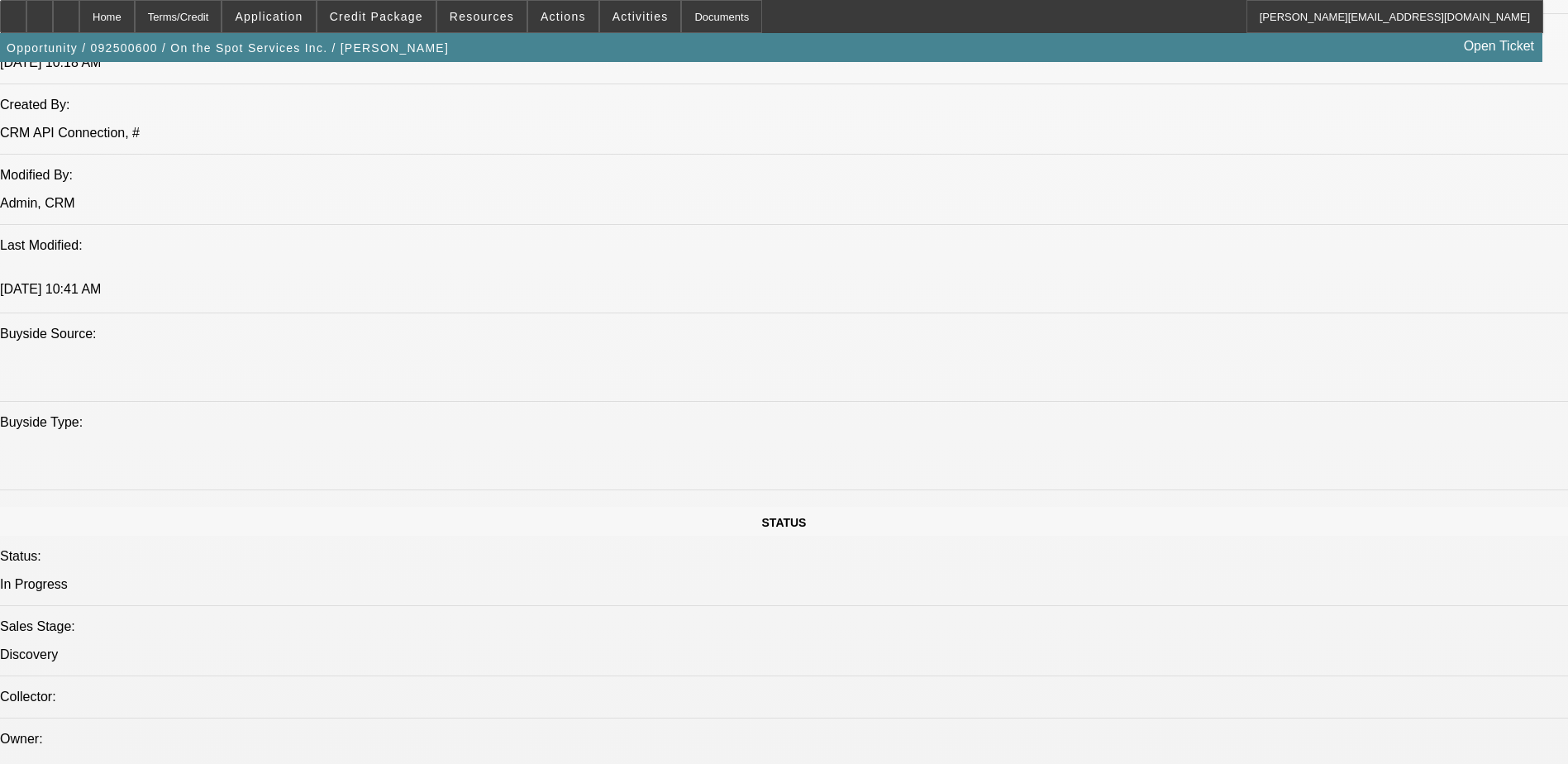
scroll to position [1323, 0]
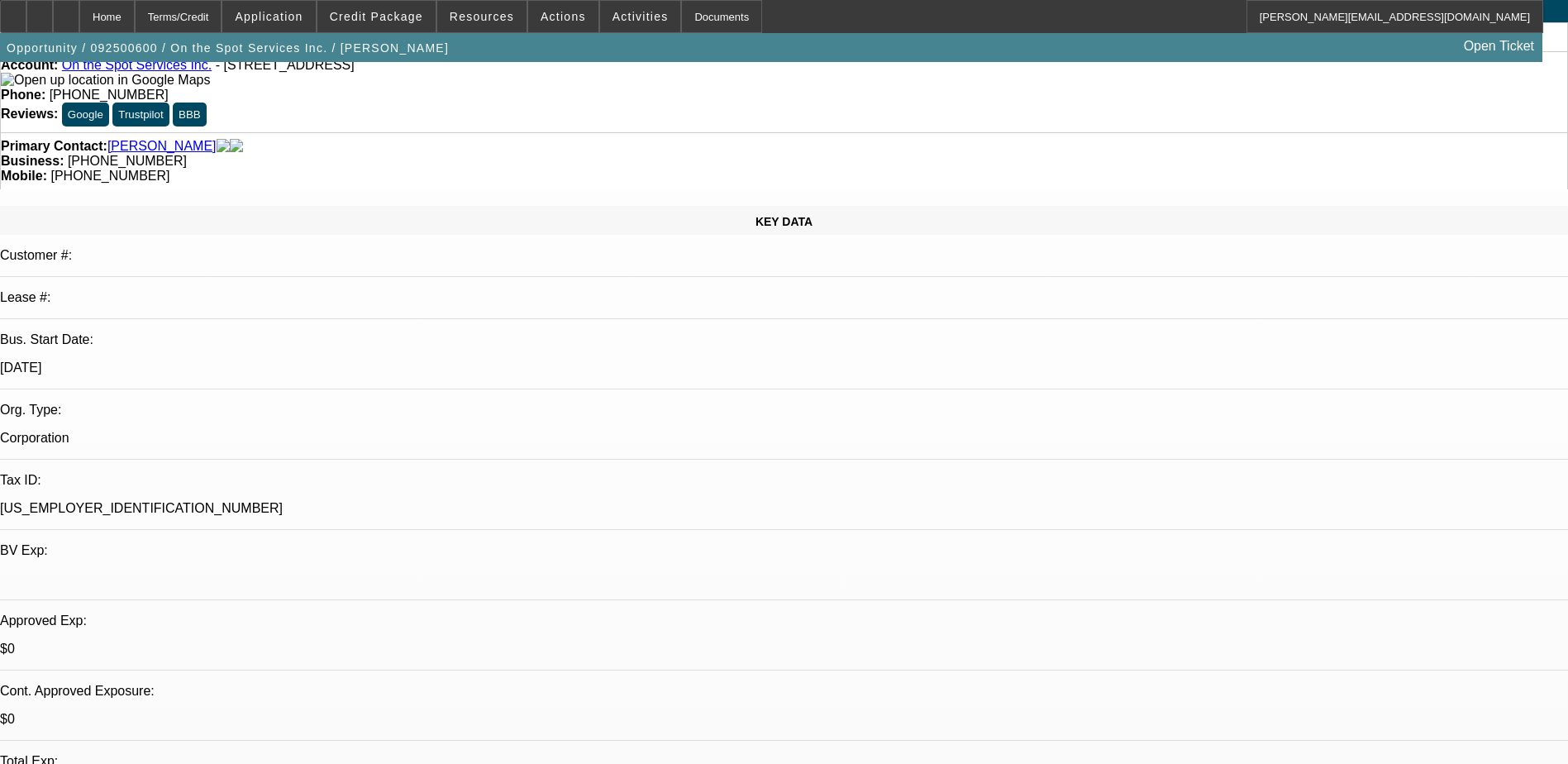
scroll to position [0, 0]
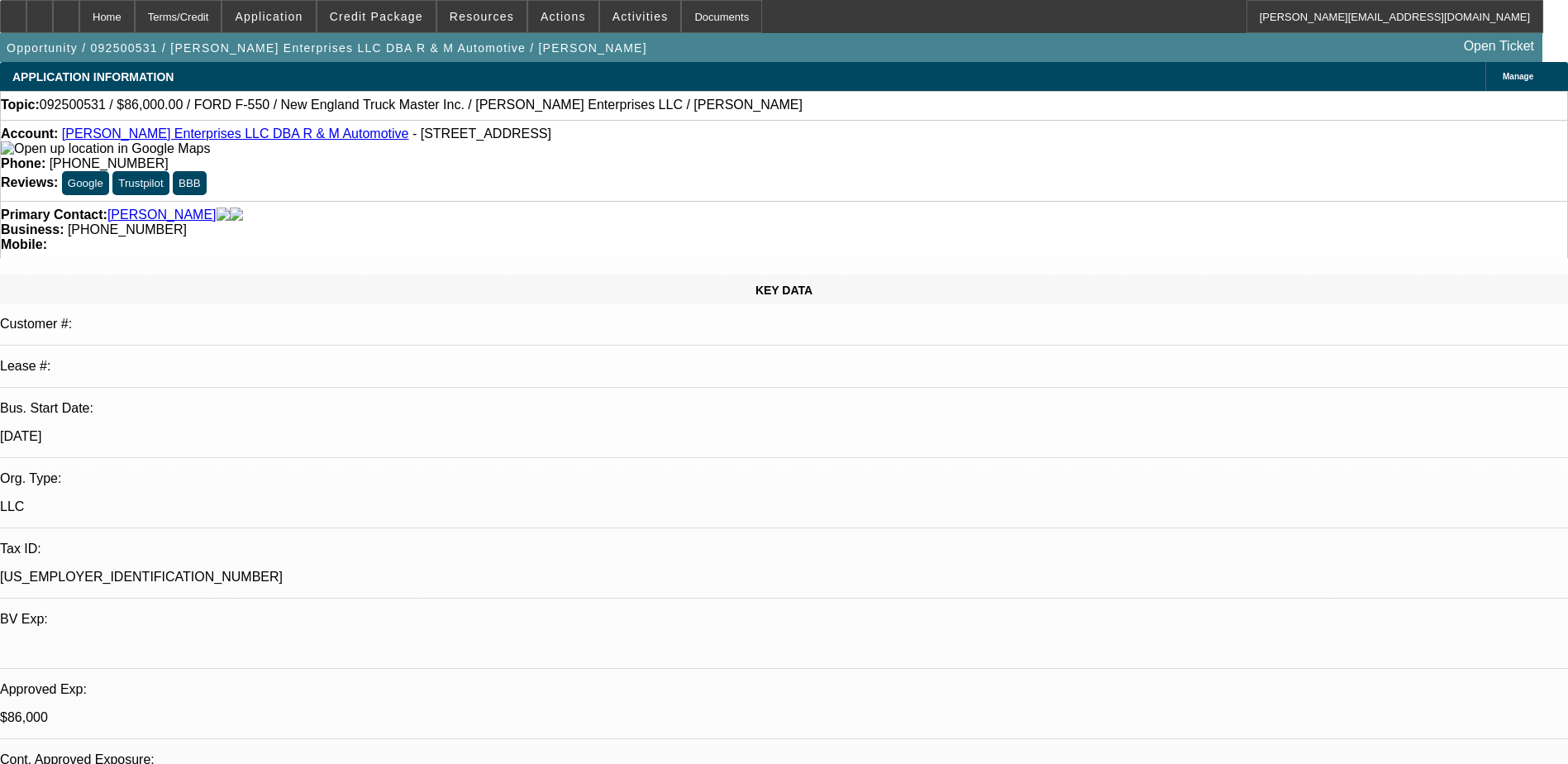
select select "0"
select select "2"
select select "0"
select select "6"
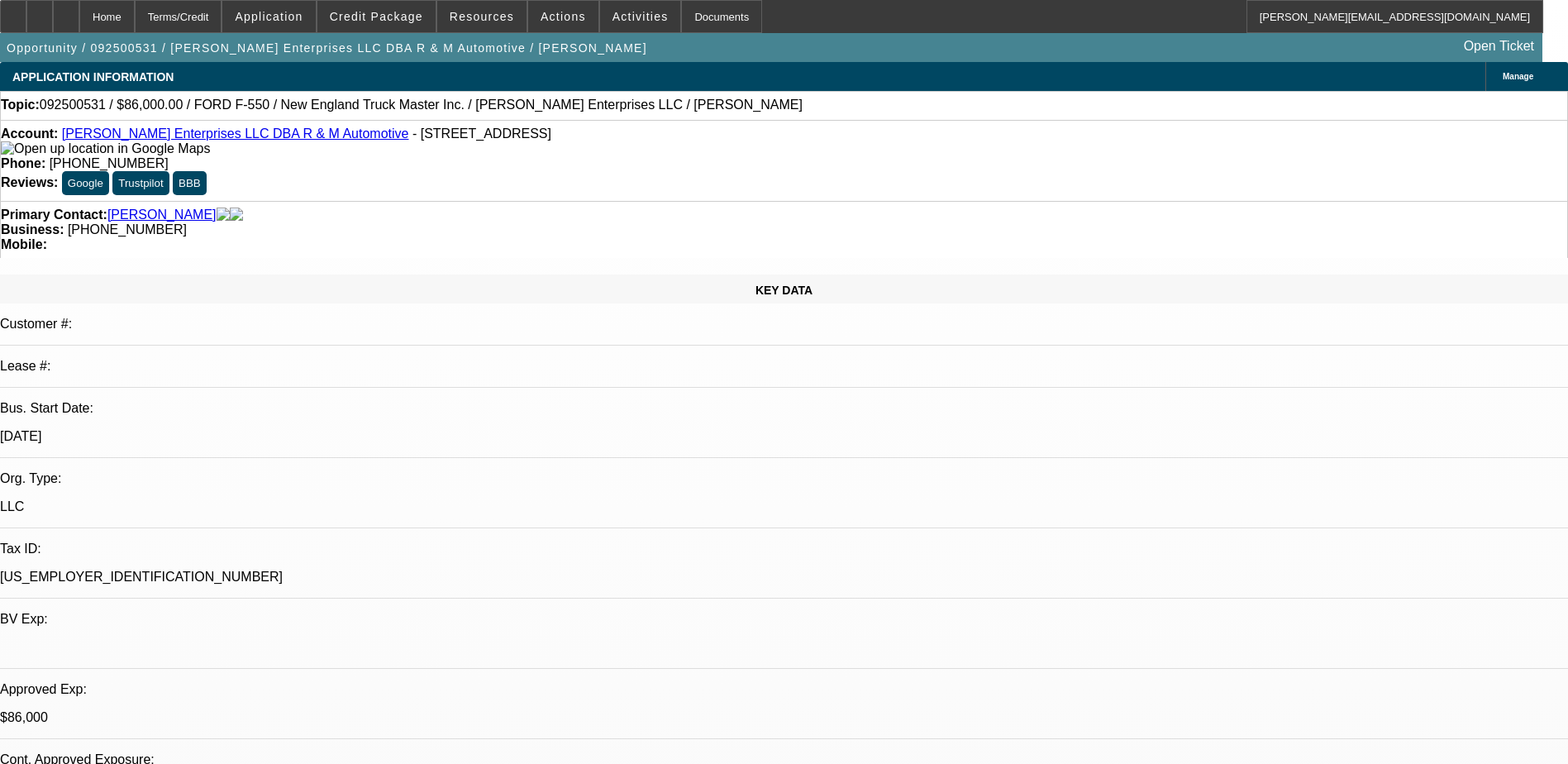
select select "0"
select select "2"
select select "0"
select select "6"
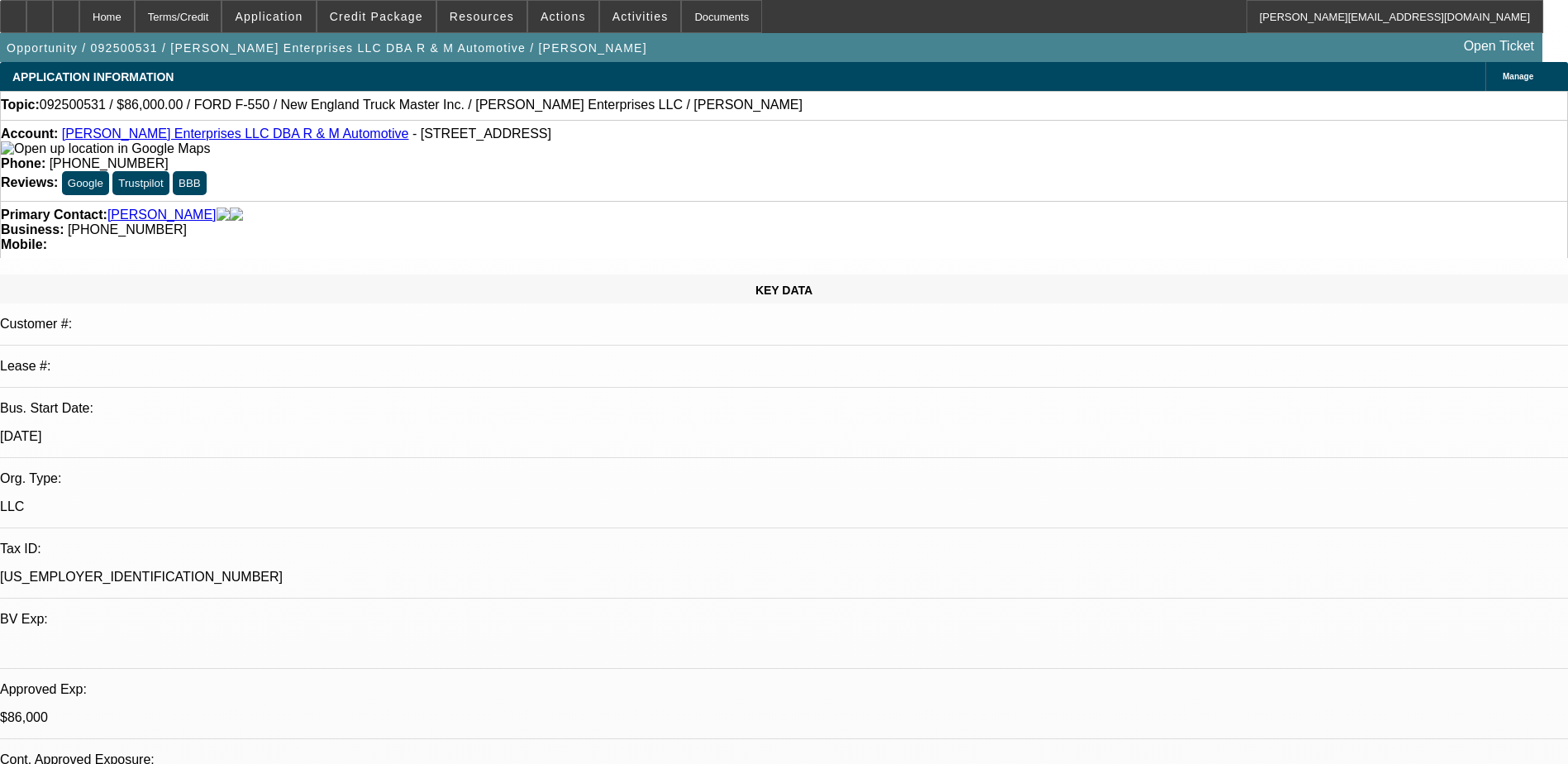
select select "0.15"
select select "2"
select select "0"
select select "6"
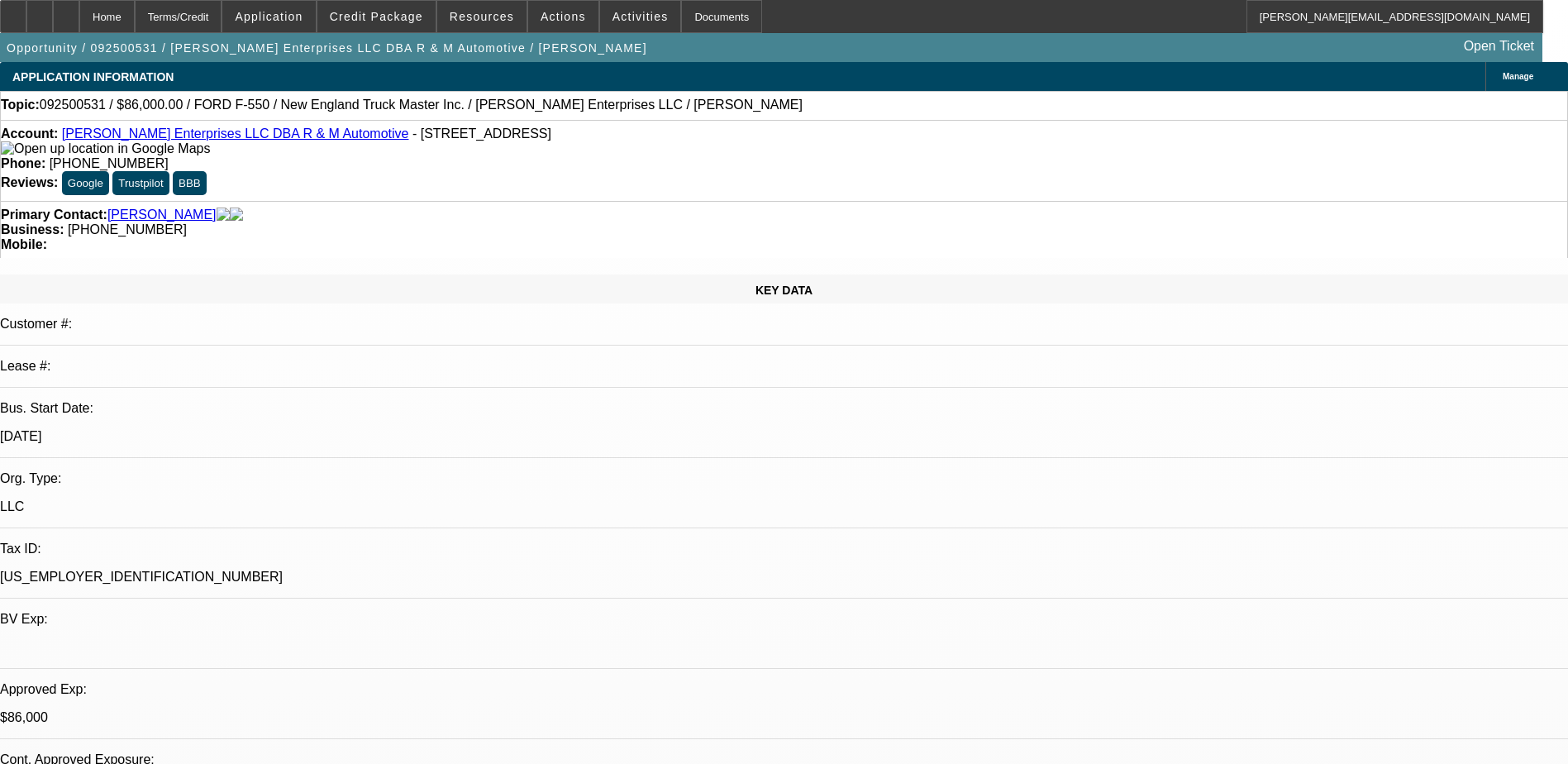
select select "0.15"
select select "2"
select select "0"
select select "6"
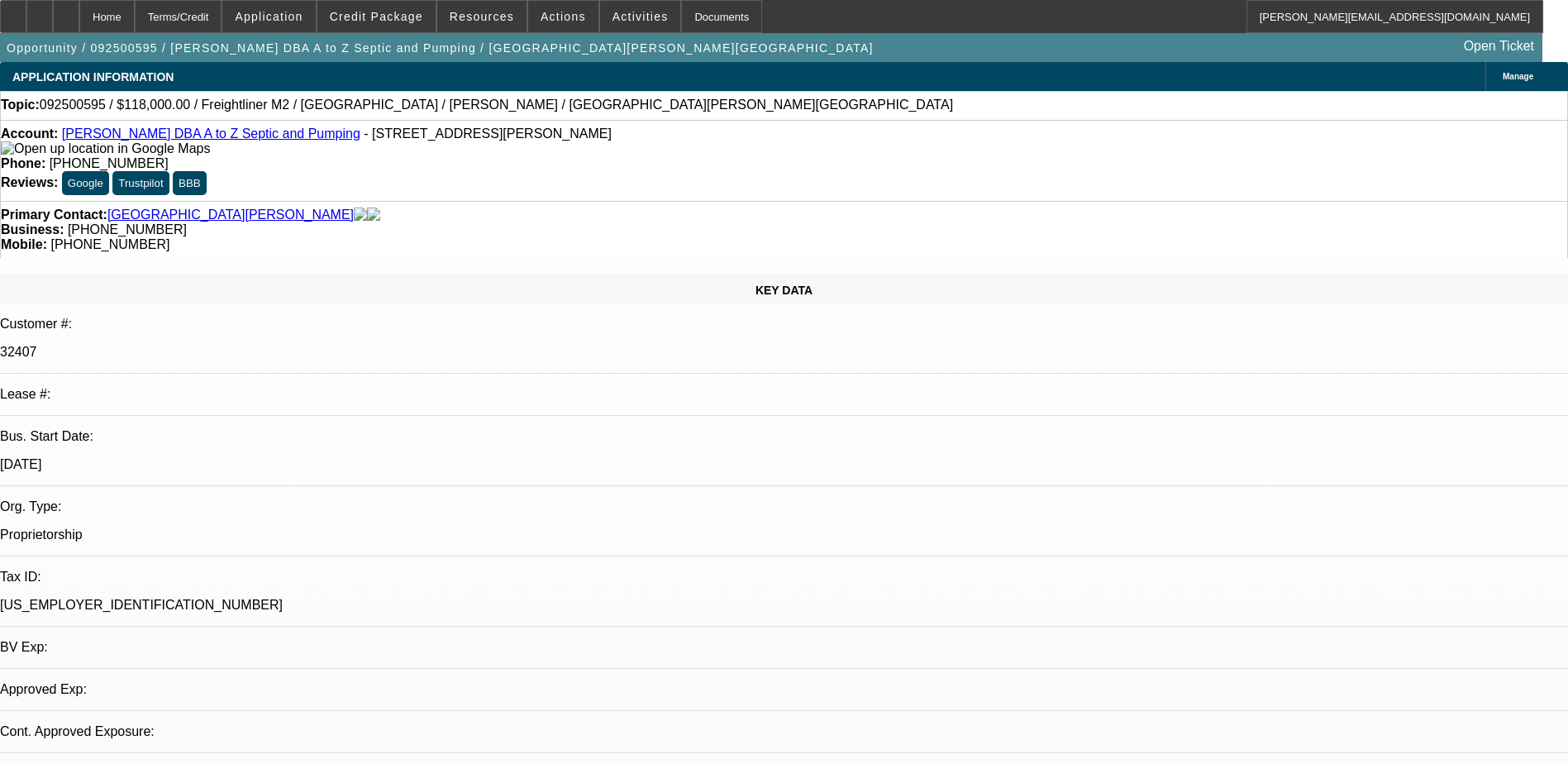
select select "0"
select select "2"
select select "0"
select select "1"
select select "2"
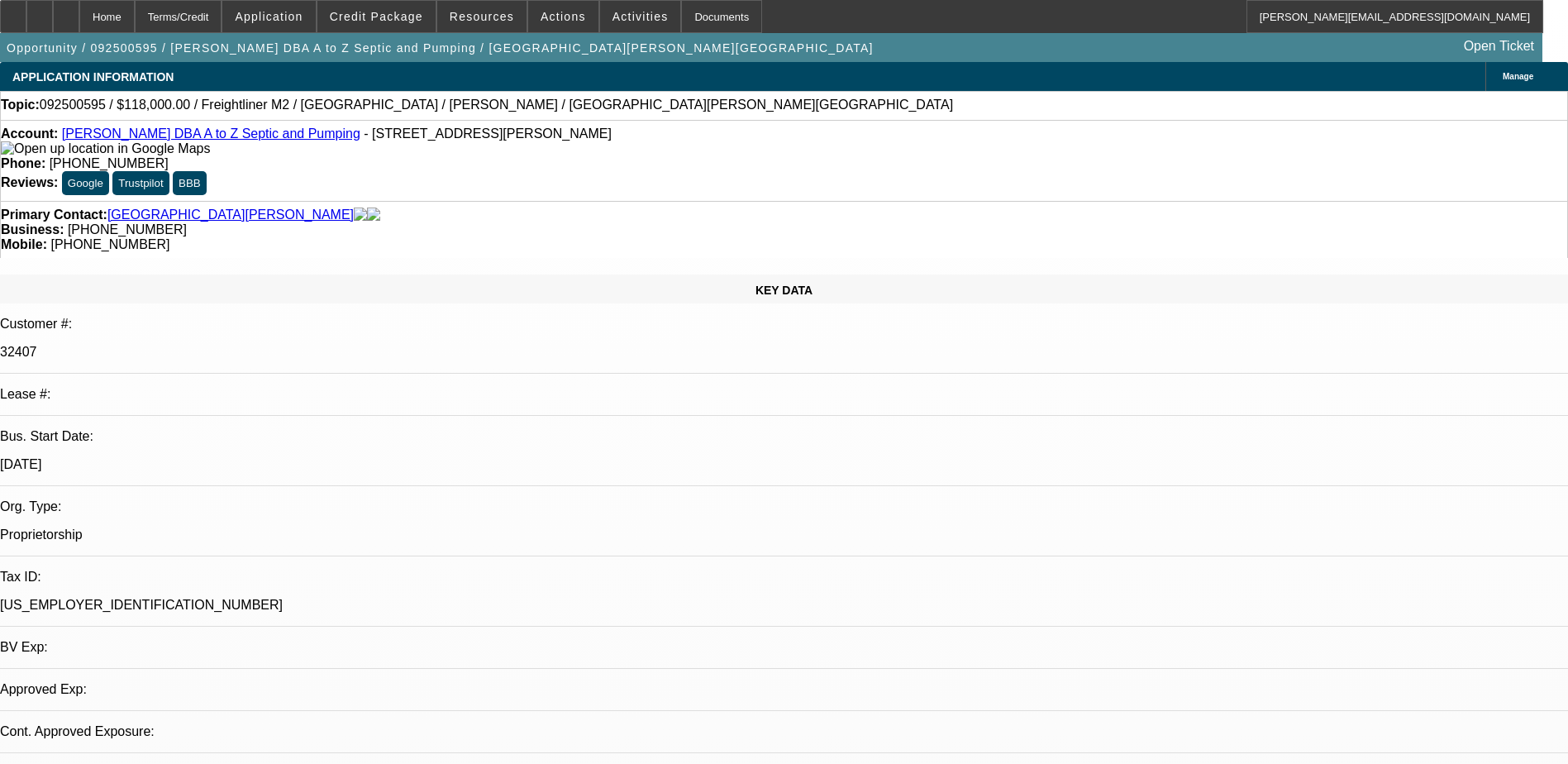
select select "6"
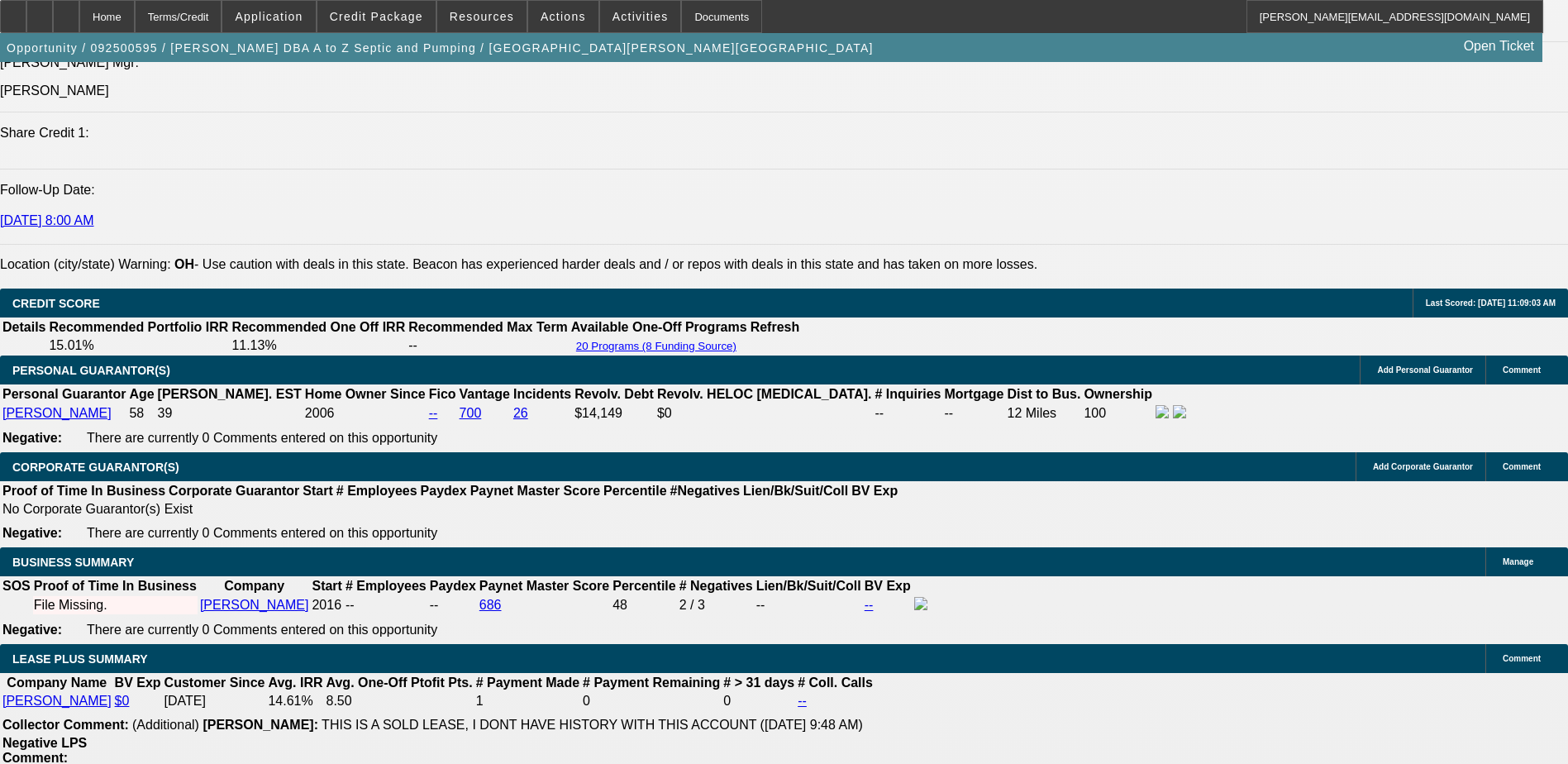
scroll to position [1947, 0]
